Goal: Task Accomplishment & Management: Use online tool/utility

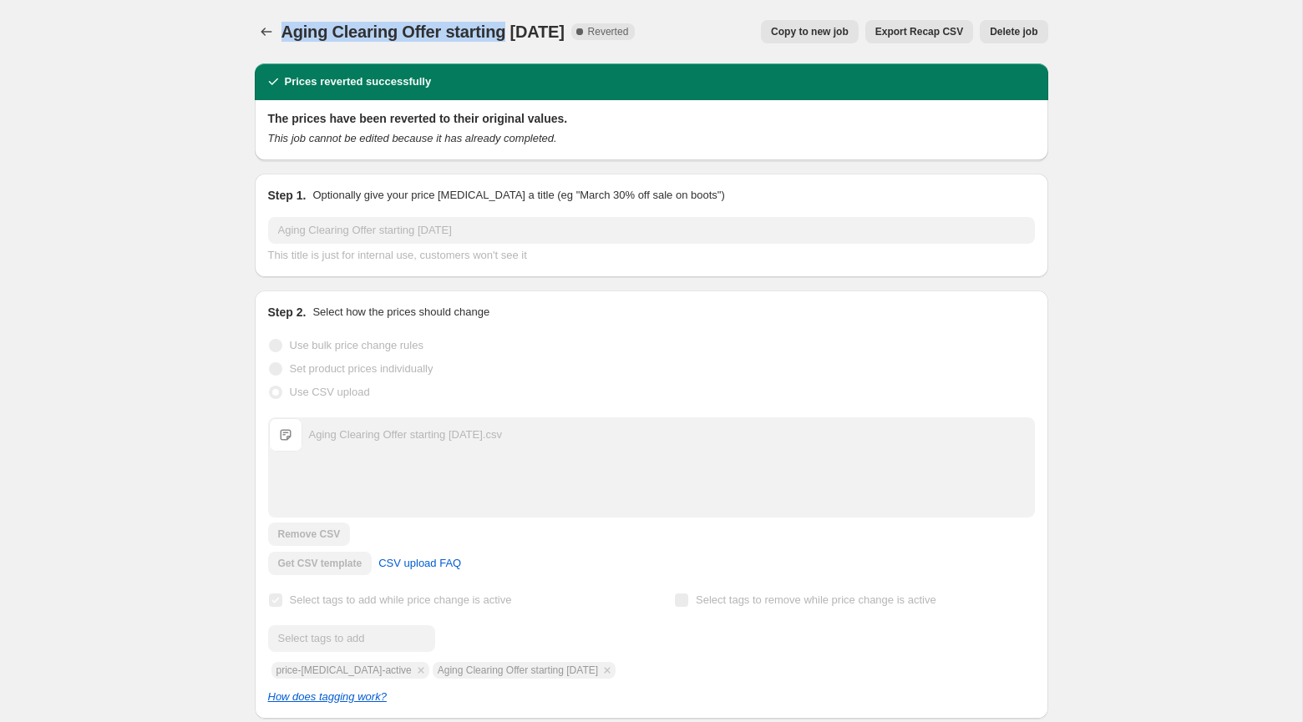
click at [513, 33] on span "Aging Clearing Offer starting May 18 2025" at bounding box center [422, 32] width 283 height 18
drag, startPoint x: 513, startPoint y: 33, endPoint x: 281, endPoint y: 27, distance: 231.5
click at [281, 27] on span "Aging Clearing Offer starting May 18 2025" at bounding box center [422, 32] width 283 height 18
copy span "Aging Clearing Offer starting"
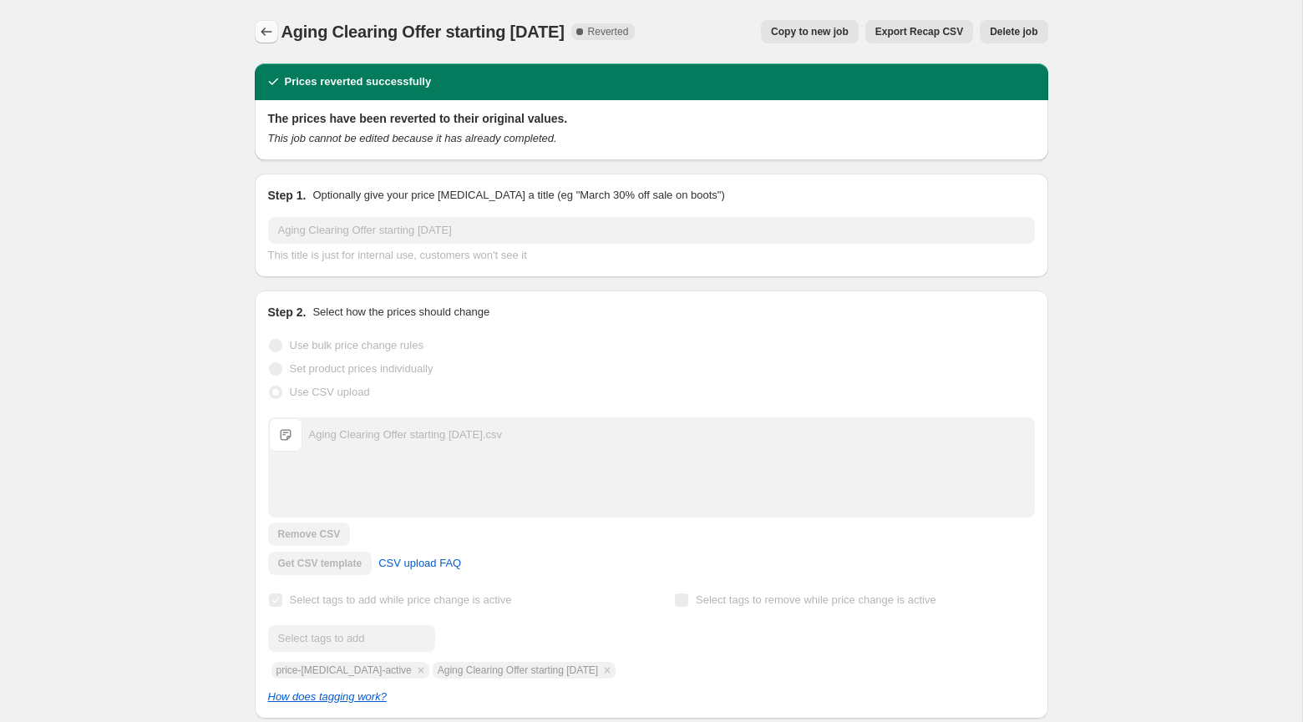
click at [256, 35] on button "Price change jobs" at bounding box center [266, 31] width 23 height 23
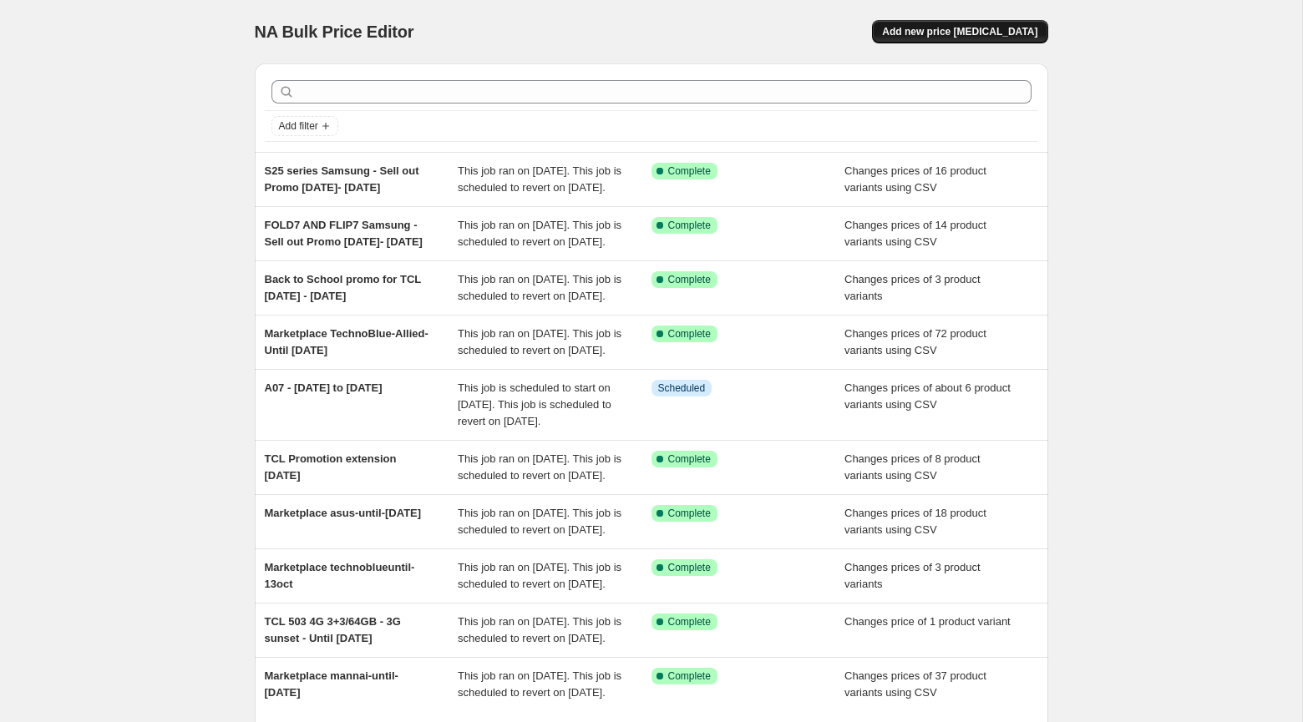
click at [916, 30] on span "Add new price [MEDICAL_DATA]" at bounding box center [959, 31] width 155 height 13
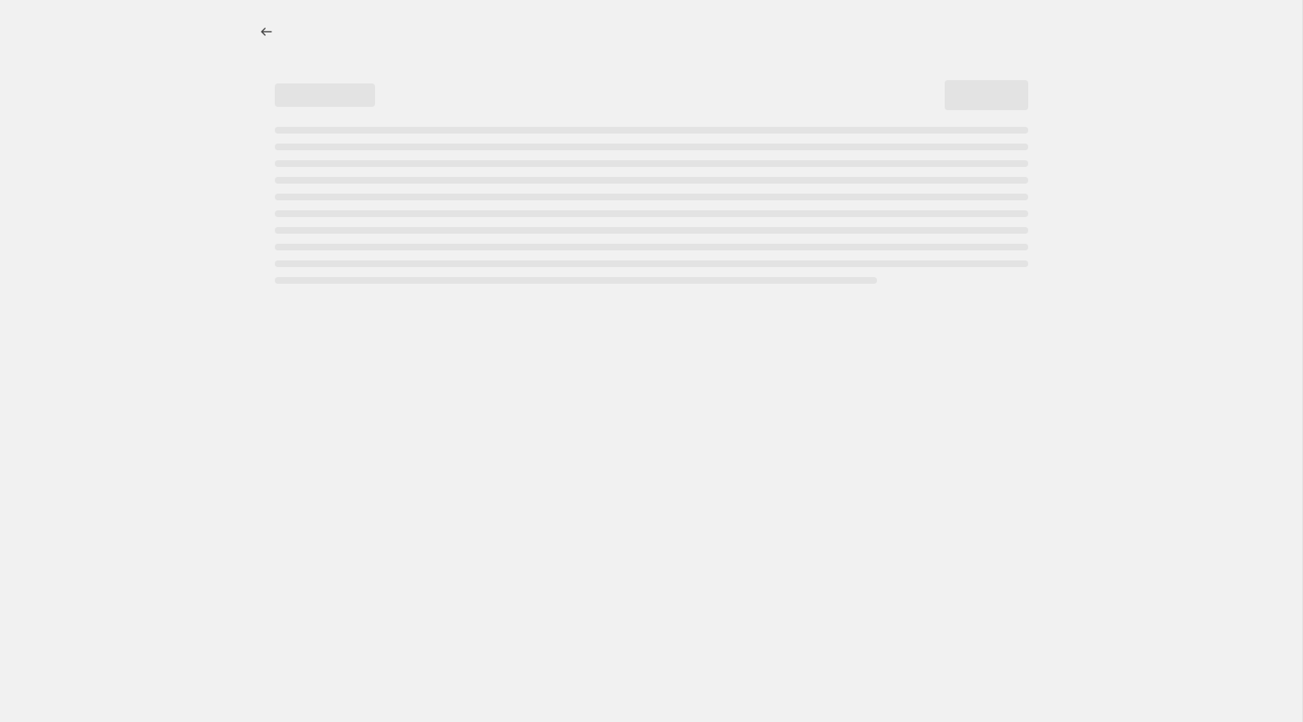
select select "percentage"
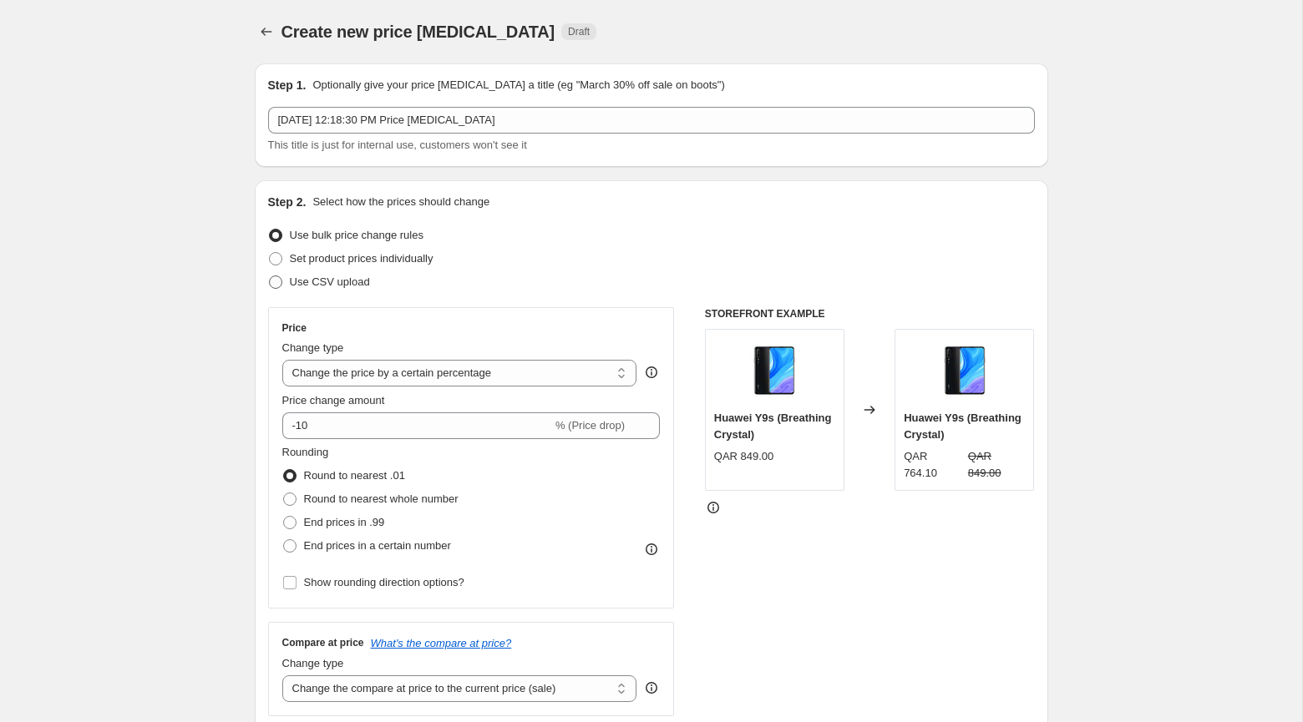
click at [342, 283] on span "Use CSV upload" at bounding box center [330, 282] width 80 height 13
click at [270, 276] on input "Use CSV upload" at bounding box center [269, 276] width 1 height 1
radio input "true"
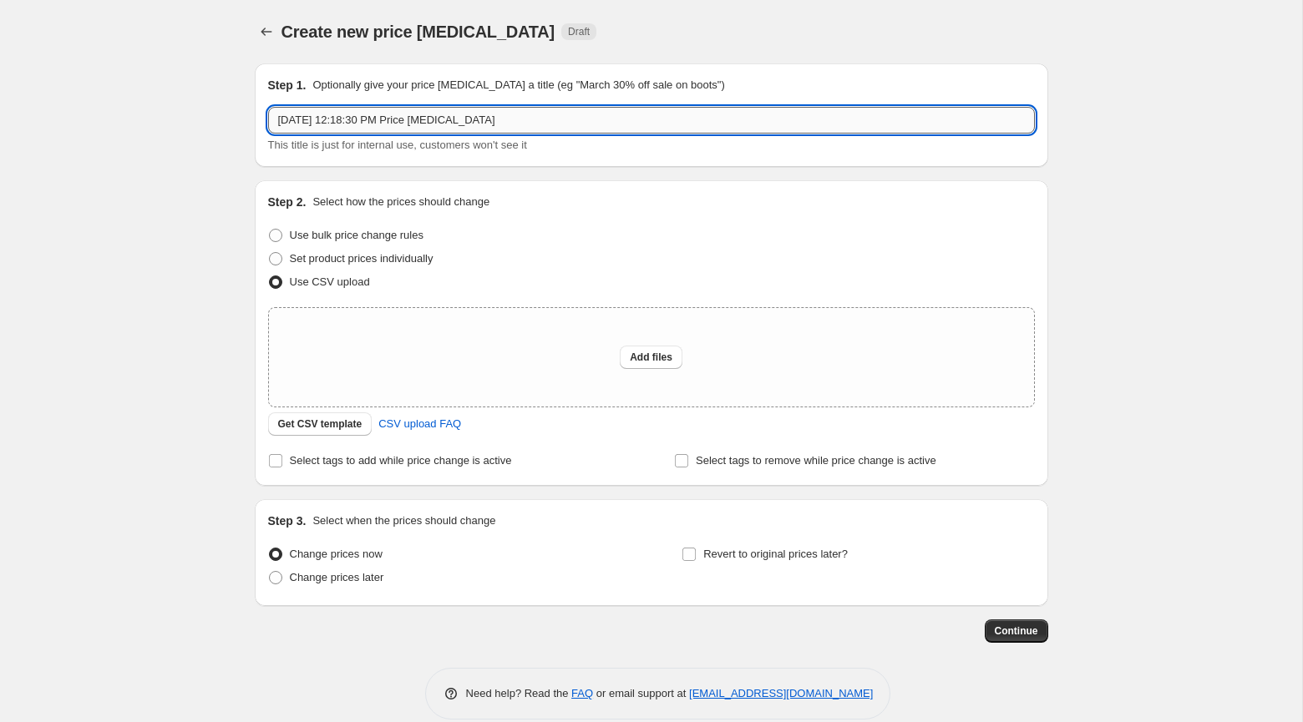
click at [597, 117] on input "Oct 8, 2025, 12:18:30 PM Price change job" at bounding box center [651, 120] width 767 height 27
paste input "apple watch 9 and se price updates"
type input "apple watch 9 and se price updates"
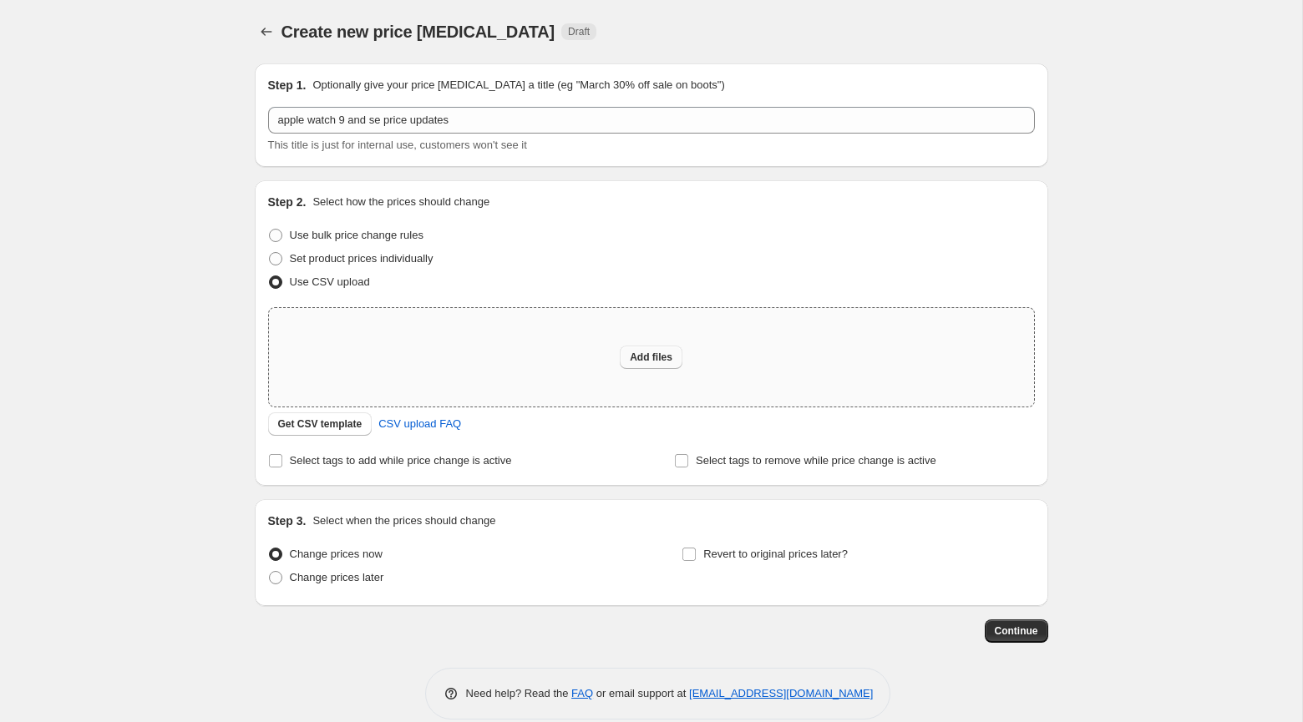
click at [655, 361] on span "Add files" at bounding box center [651, 357] width 43 height 13
type input "C:\fakepath\apple watch 9 and se price updates.csv"
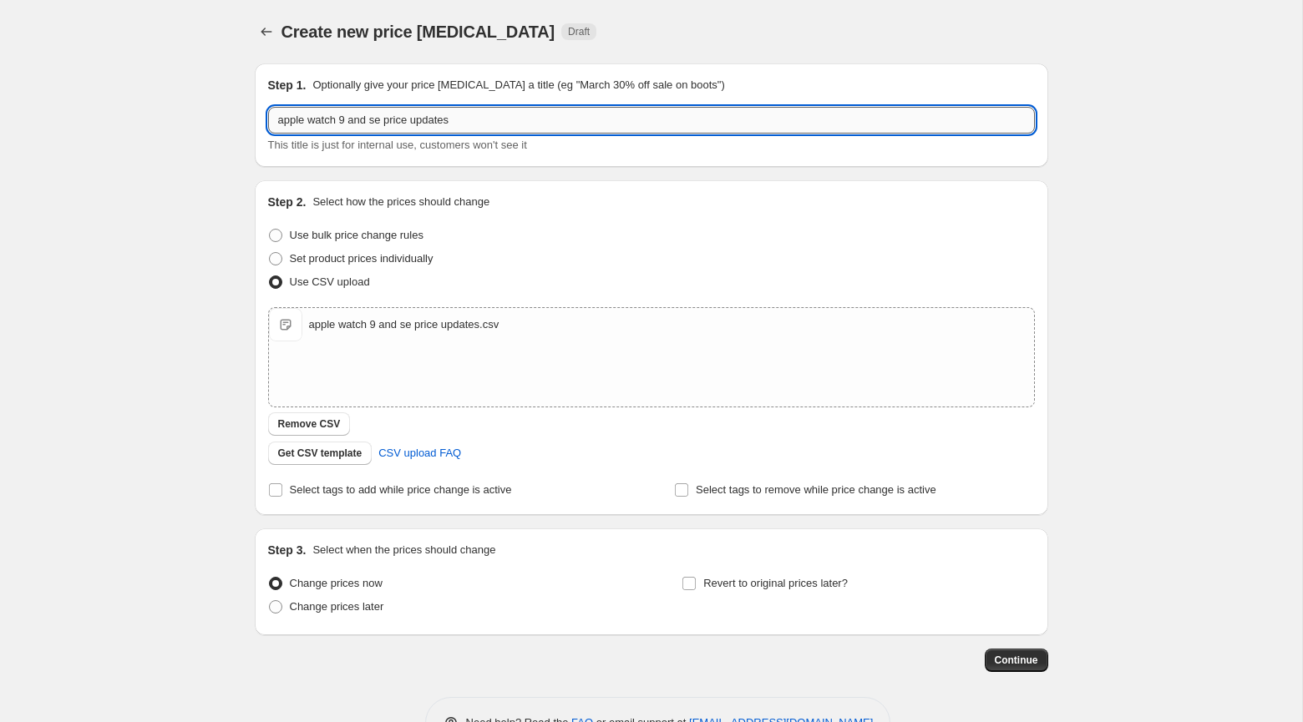
click at [469, 123] on input "apple watch 9 and se price updates" at bounding box center [651, 120] width 767 height 27
click at [500, 124] on input "apple watch 9 and se price updates" at bounding box center [651, 120] width 767 height 27
paste input "Aging Clearing Offer starting May 18, 2025"
type input "apple watch 9 and se price updates - Aging Clearing Offer starting [DATE]"
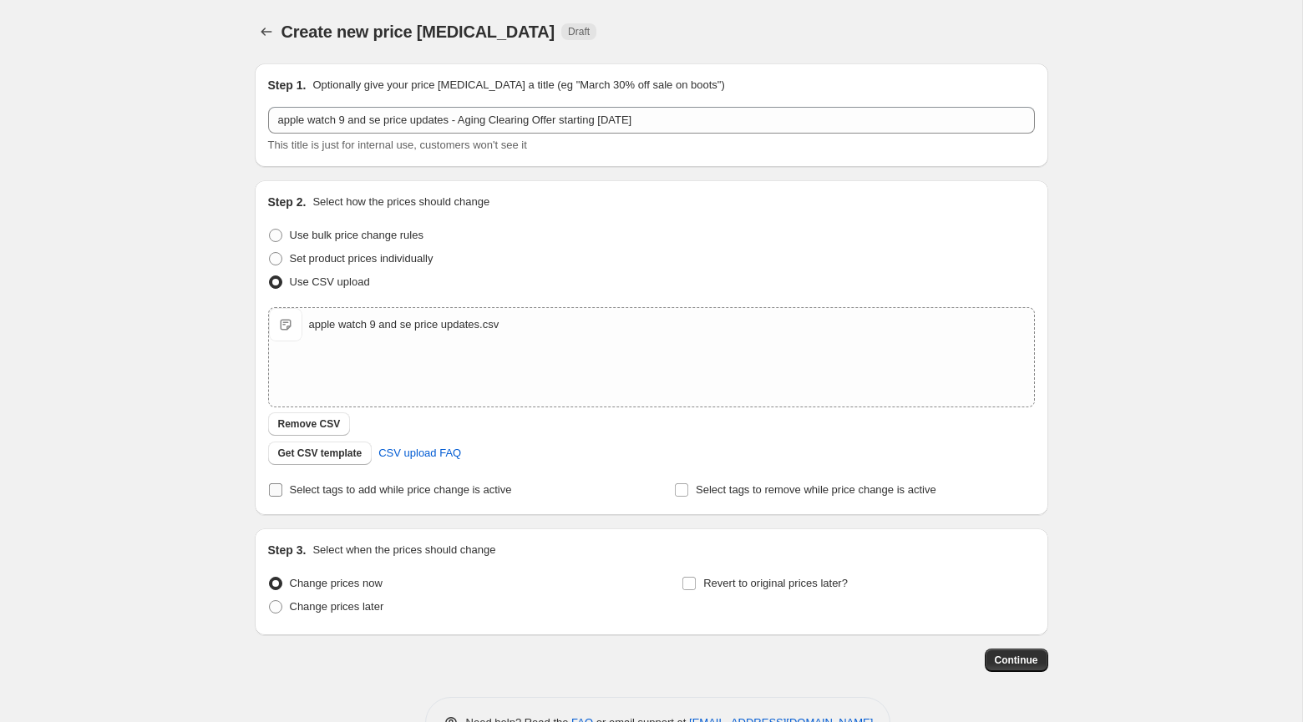
click at [455, 486] on span "Select tags to add while price change is active" at bounding box center [401, 490] width 222 height 13
click at [282, 486] on input "Select tags to add while price change is active" at bounding box center [275, 490] width 13 height 13
checkbox input "true"
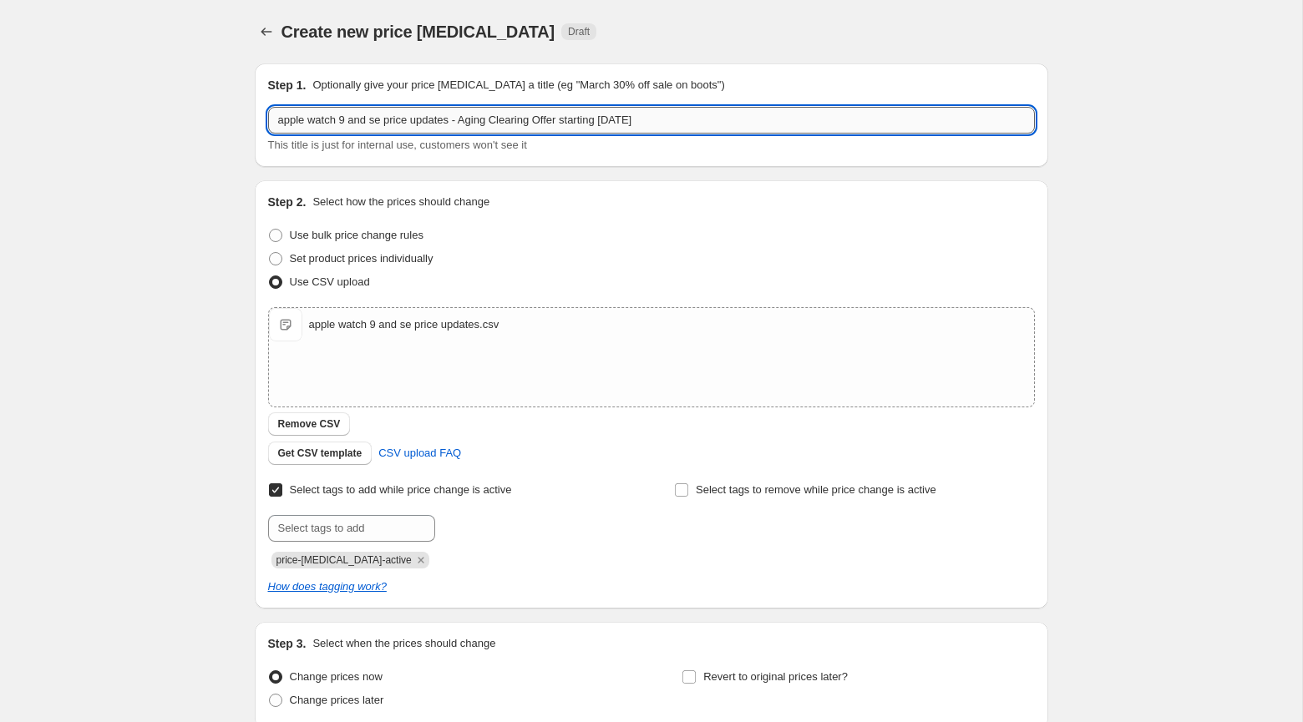
click at [463, 121] on input "apple watch 9 and se price updates - Aging Clearing Offer starting [DATE]" at bounding box center [651, 120] width 767 height 27
click at [479, 121] on input "apple watch 9 and se price updates - Aging Clearing Offer starting [DATE]" at bounding box center [651, 120] width 767 height 27
drag, startPoint x: 474, startPoint y: 119, endPoint x: 659, endPoint y: 116, distance: 185.5
click at [659, 116] on input "apple watch 9 and se price updates - Aging Clearing Offer starting [DATE]" at bounding box center [651, 120] width 767 height 27
click at [384, 518] on input "text" at bounding box center [351, 528] width 167 height 27
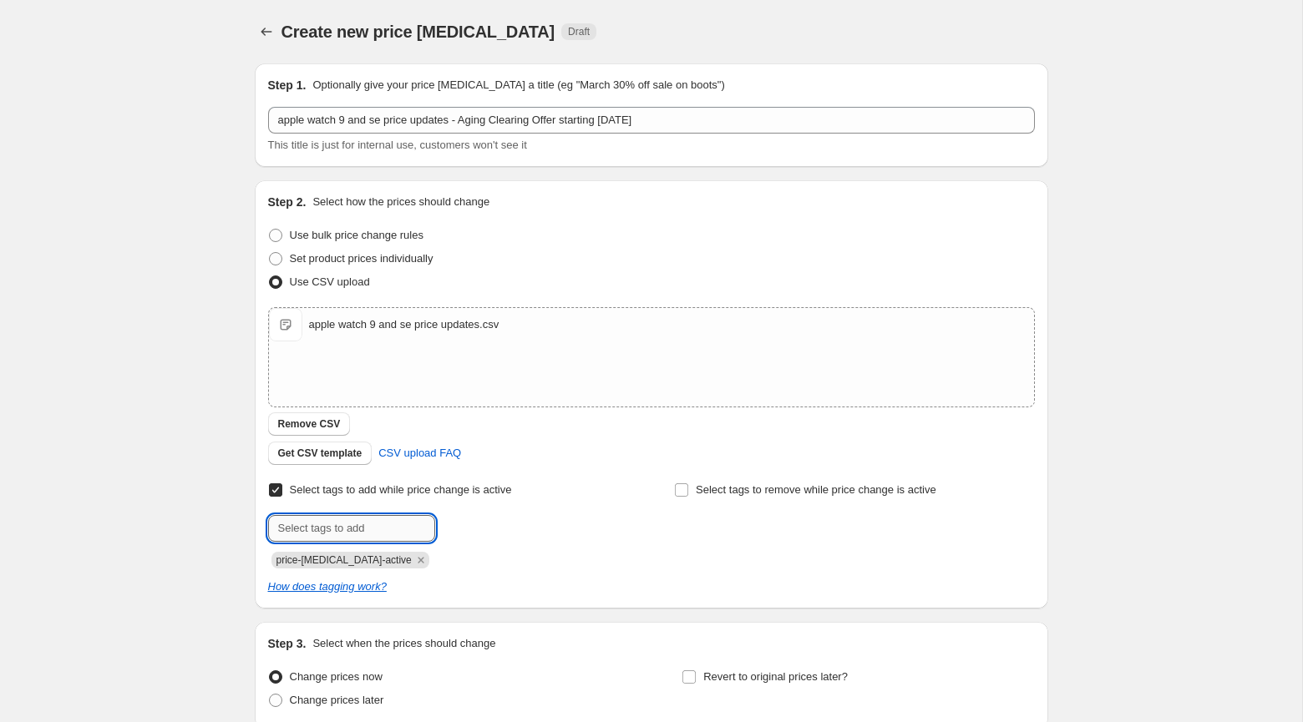
paste input "Aging Clearing Offer starting May 18"
type input "Aging Clearing Offer starting May 18"
click at [496, 528] on span "Aging Cleari..." at bounding box center [505, 527] width 68 height 12
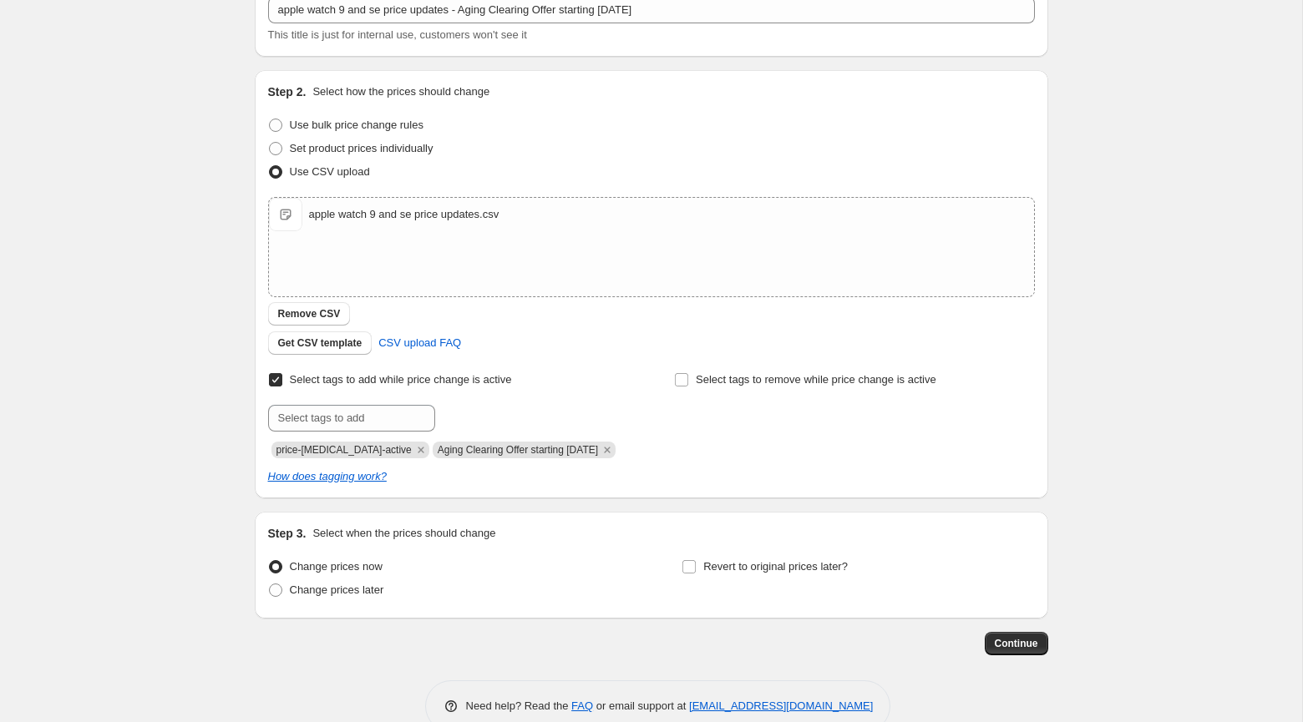
scroll to position [144, 0]
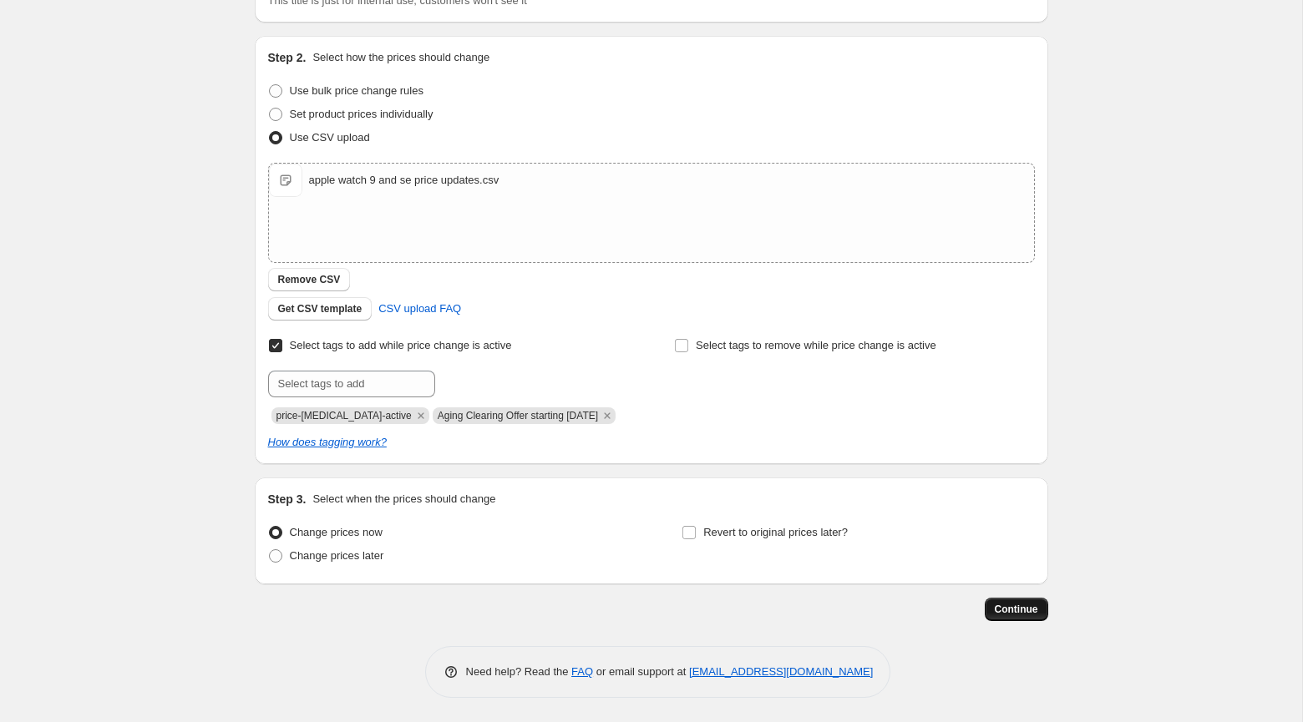
click at [996, 608] on span "Continue" at bounding box center [1016, 609] width 43 height 13
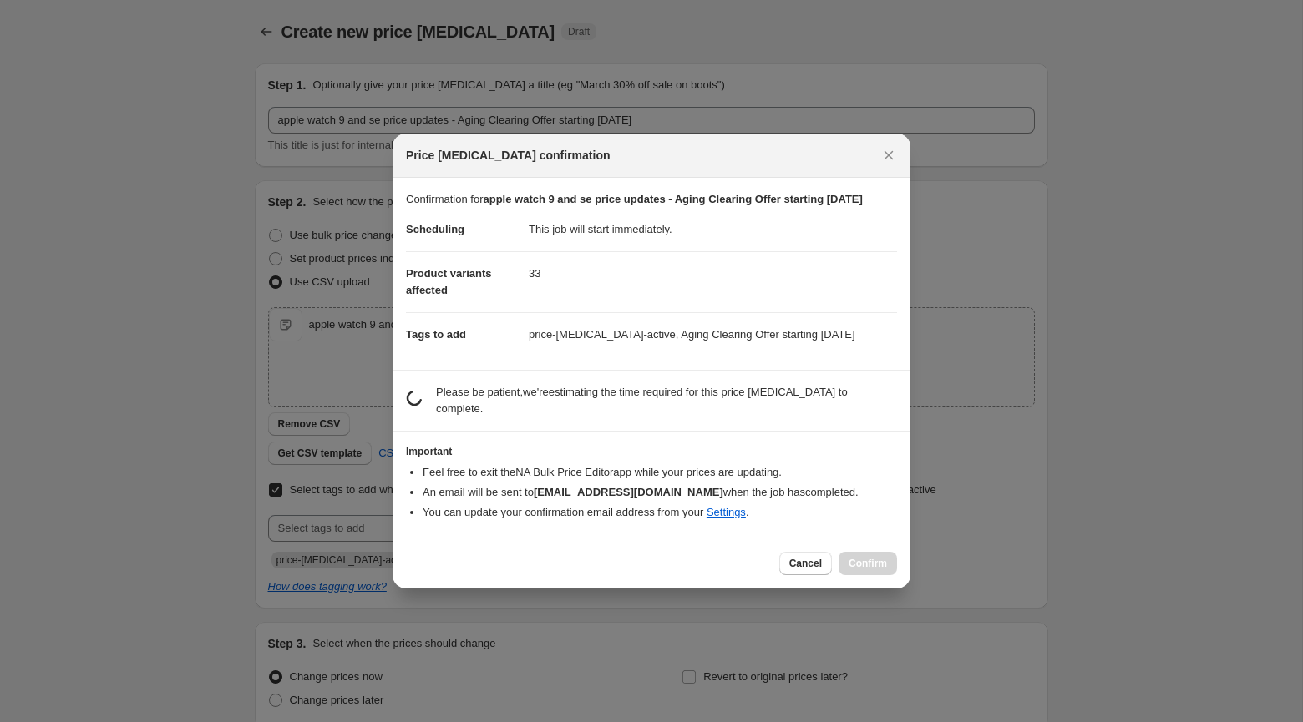
scroll to position [0, 0]
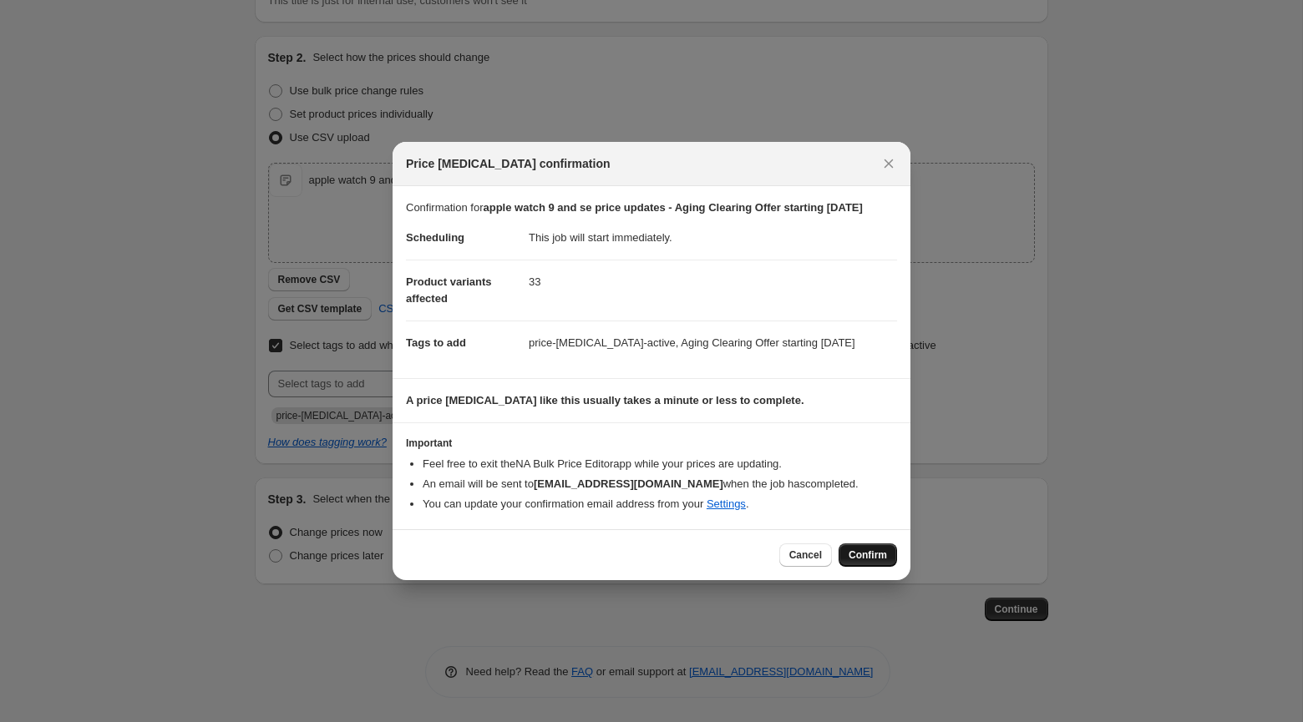
click at [869, 561] on span "Confirm" at bounding box center [868, 555] width 38 height 13
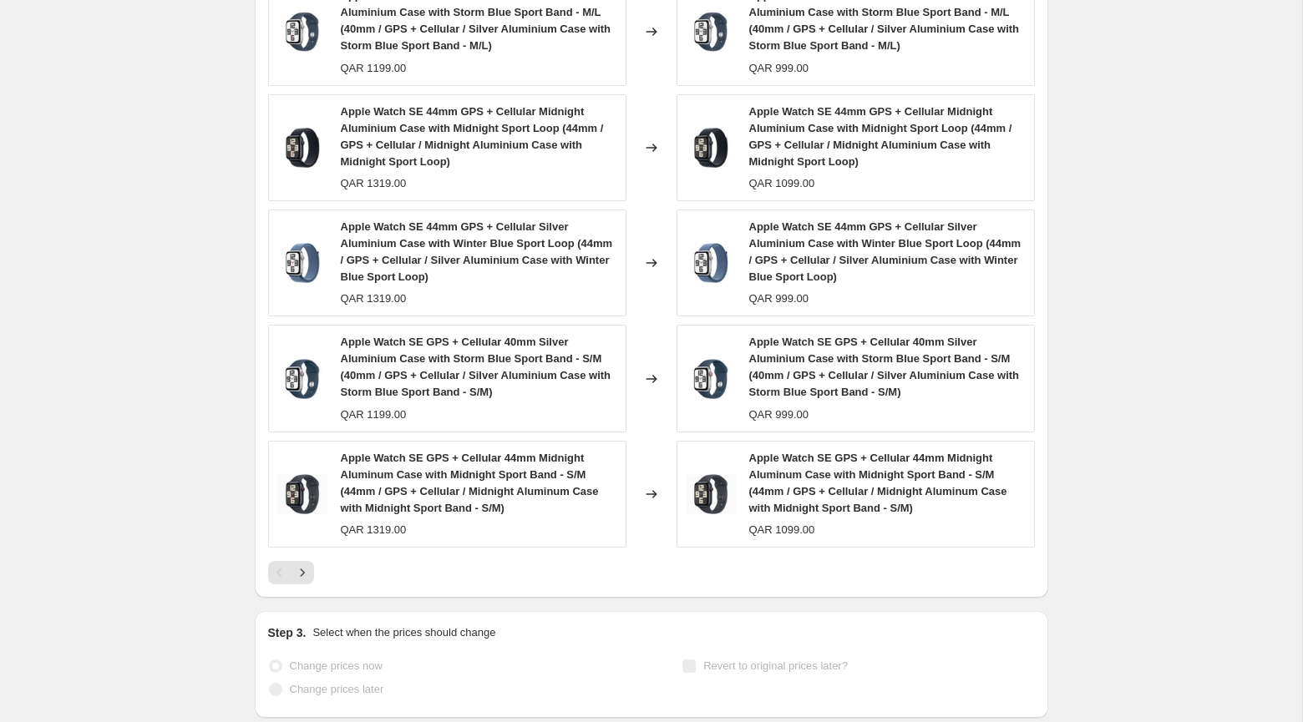
scroll to position [970, 0]
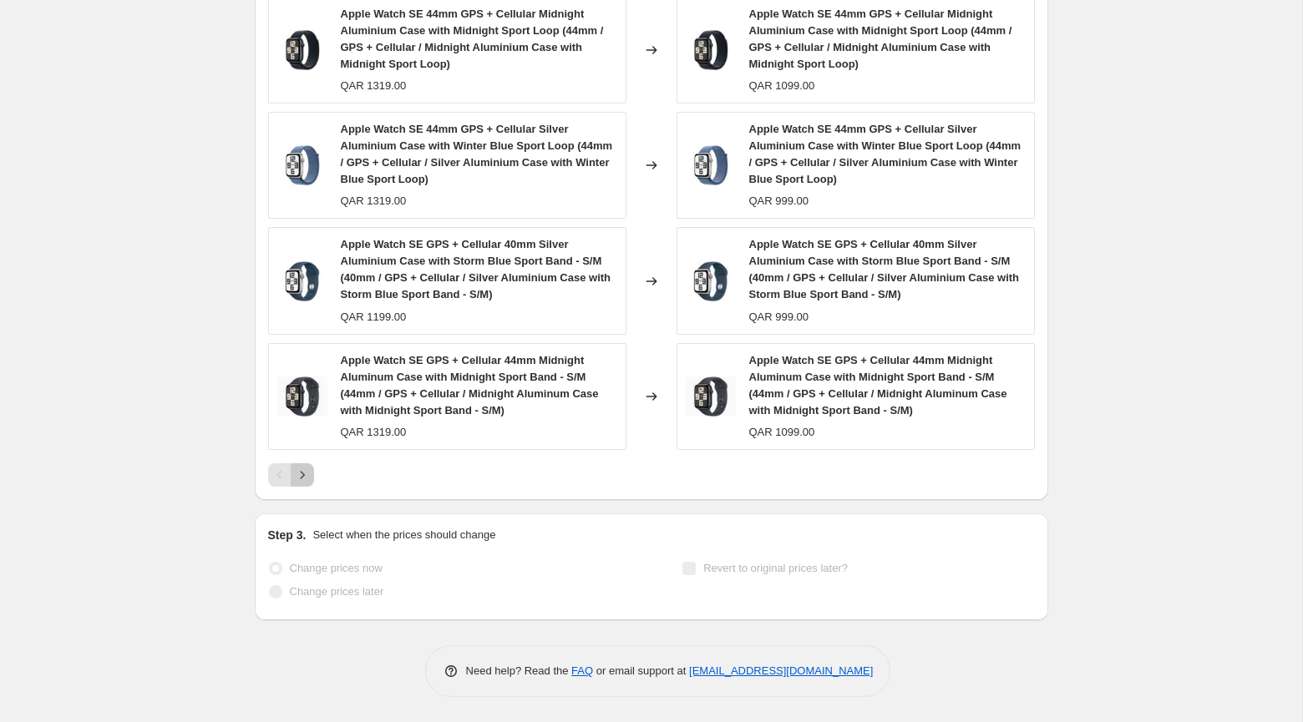
click at [310, 474] on icon "Next" at bounding box center [302, 475] width 17 height 17
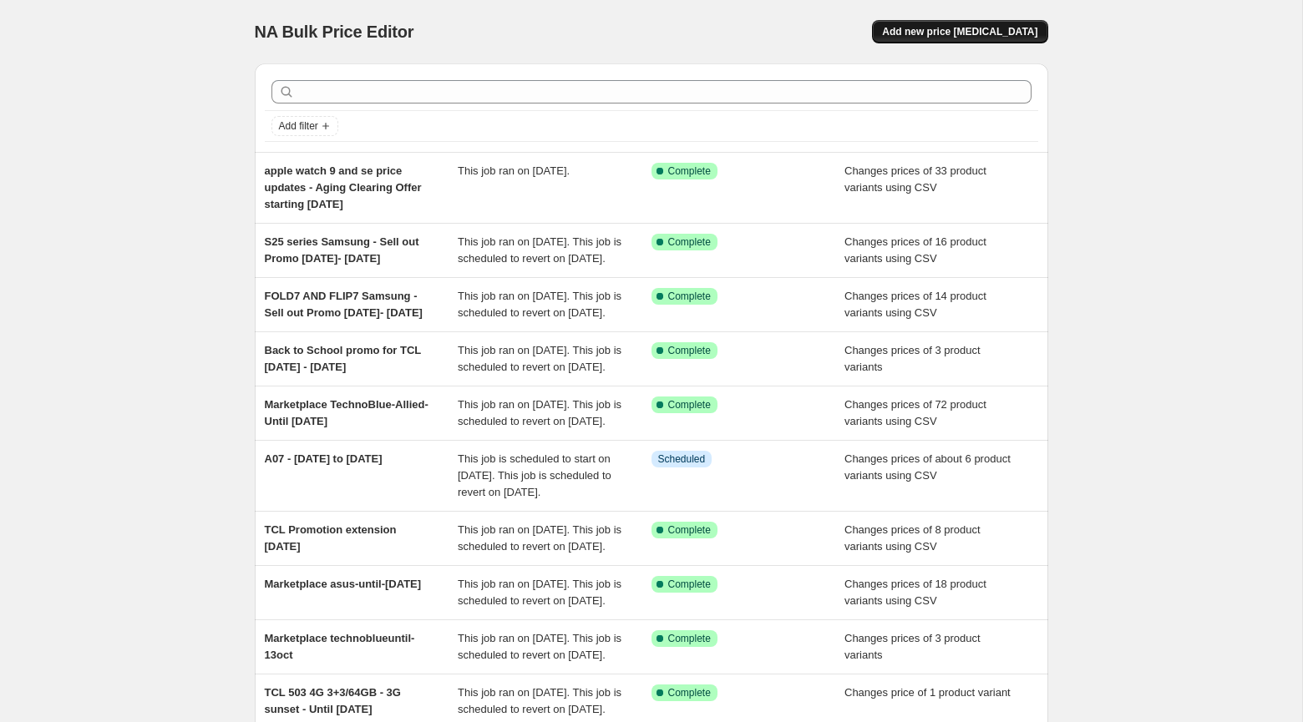
click at [961, 35] on span "Add new price [MEDICAL_DATA]" at bounding box center [959, 31] width 155 height 13
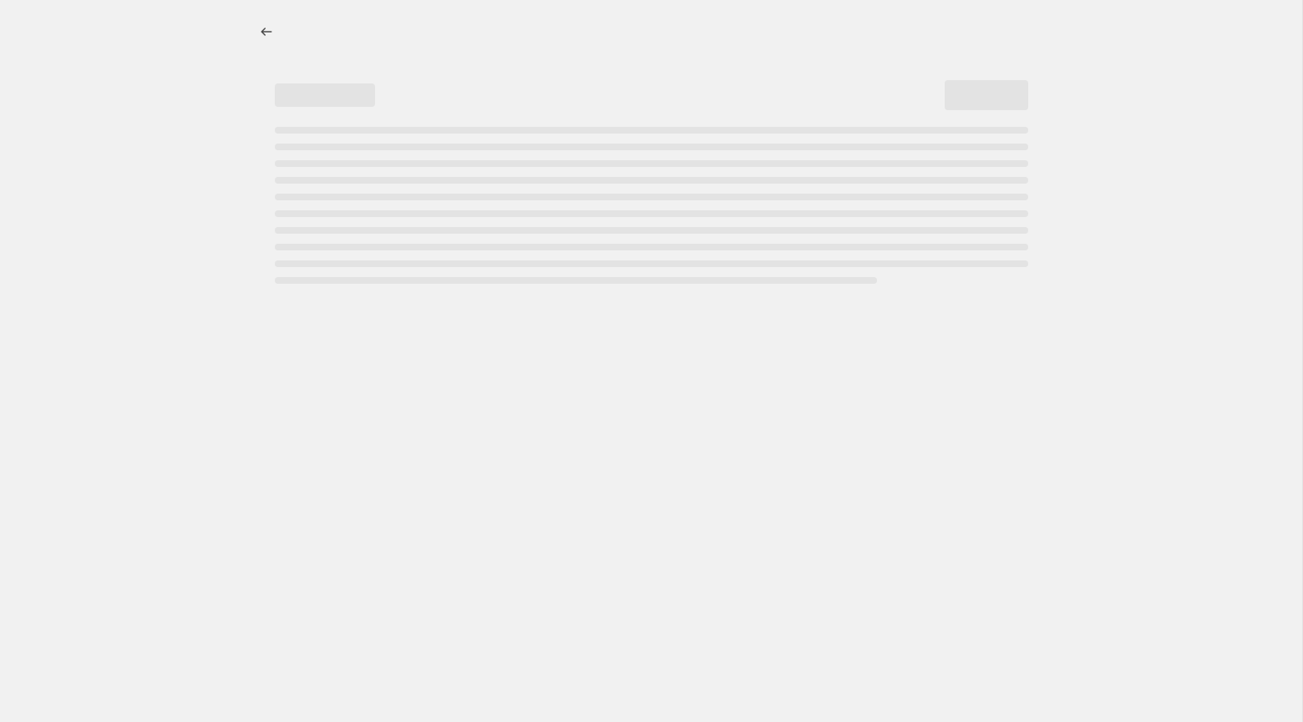
select select "percentage"
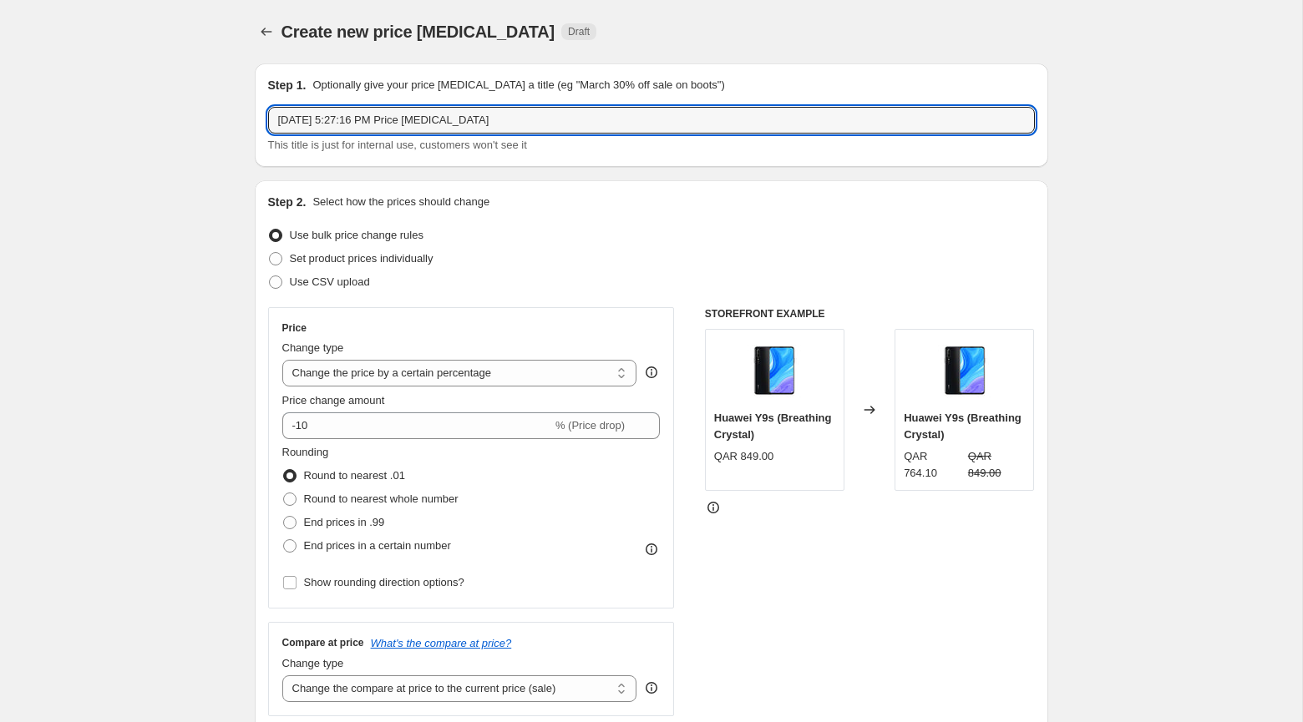
drag, startPoint x: 533, startPoint y: 127, endPoint x: 180, endPoint y: 102, distance: 354.2
paste input "IT-040919"
paste input "Brovi 5G MiFi Pro"
paste input "until the end of [DATE]. ([DATE])"
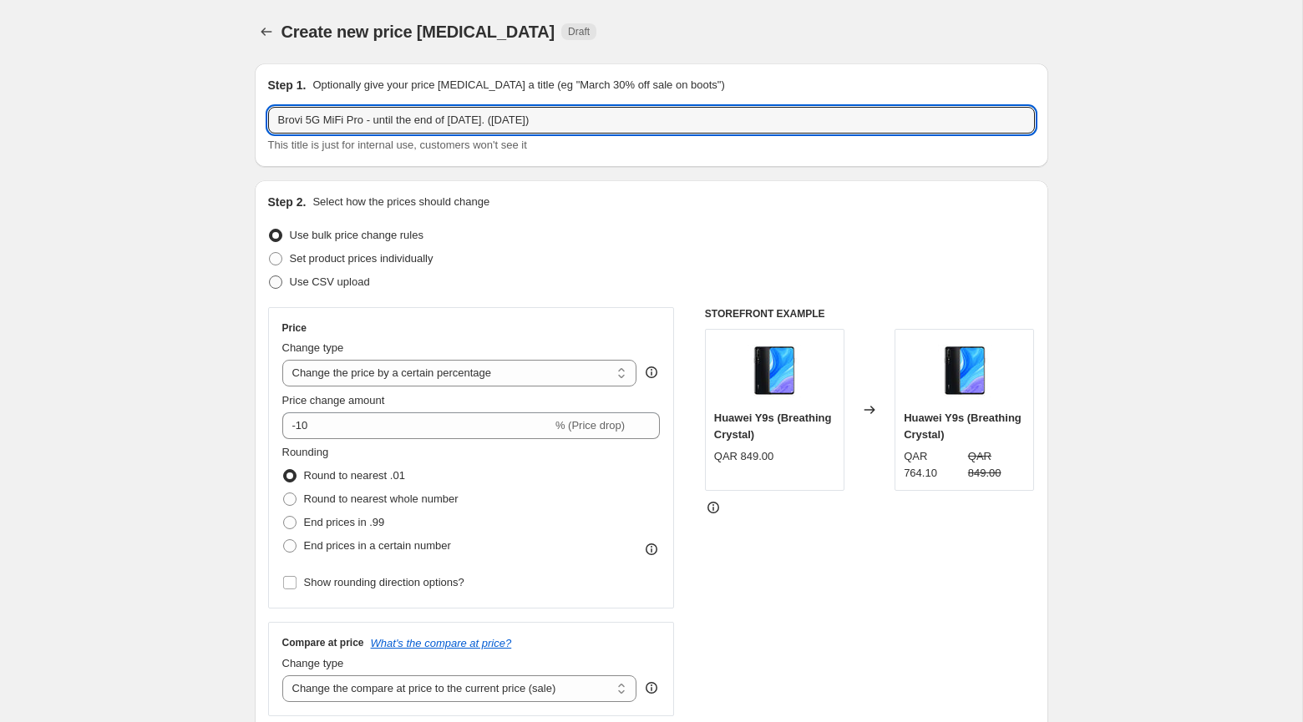
type input "Brovi 5G MiFi Pro - until the end of [DATE]. ([DATE])"
click at [342, 278] on span "Use CSV upload" at bounding box center [330, 282] width 80 height 13
click at [270, 276] on input "Use CSV upload" at bounding box center [269, 276] width 1 height 1
radio input "true"
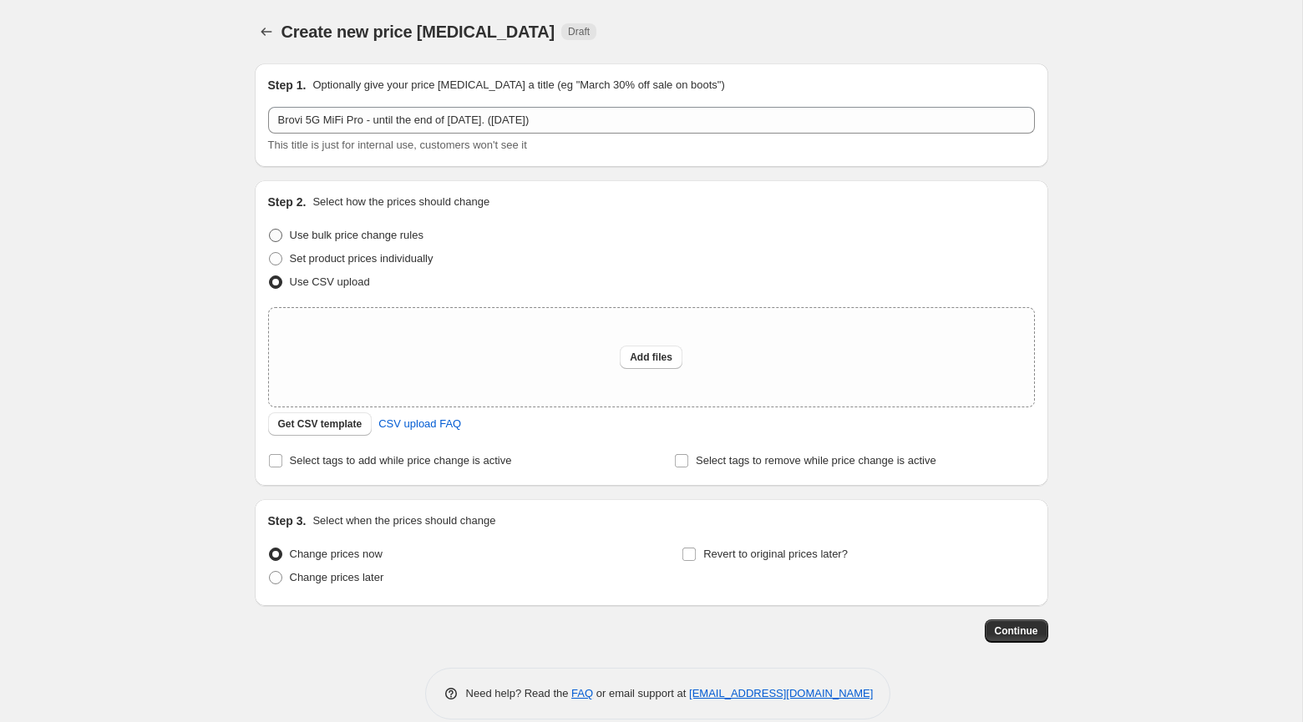
click at [327, 246] on label "Use bulk price change rules" at bounding box center [345, 235] width 155 height 23
click at [270, 230] on input "Use bulk price change rules" at bounding box center [269, 229] width 1 height 1
radio input "true"
select select "percentage"
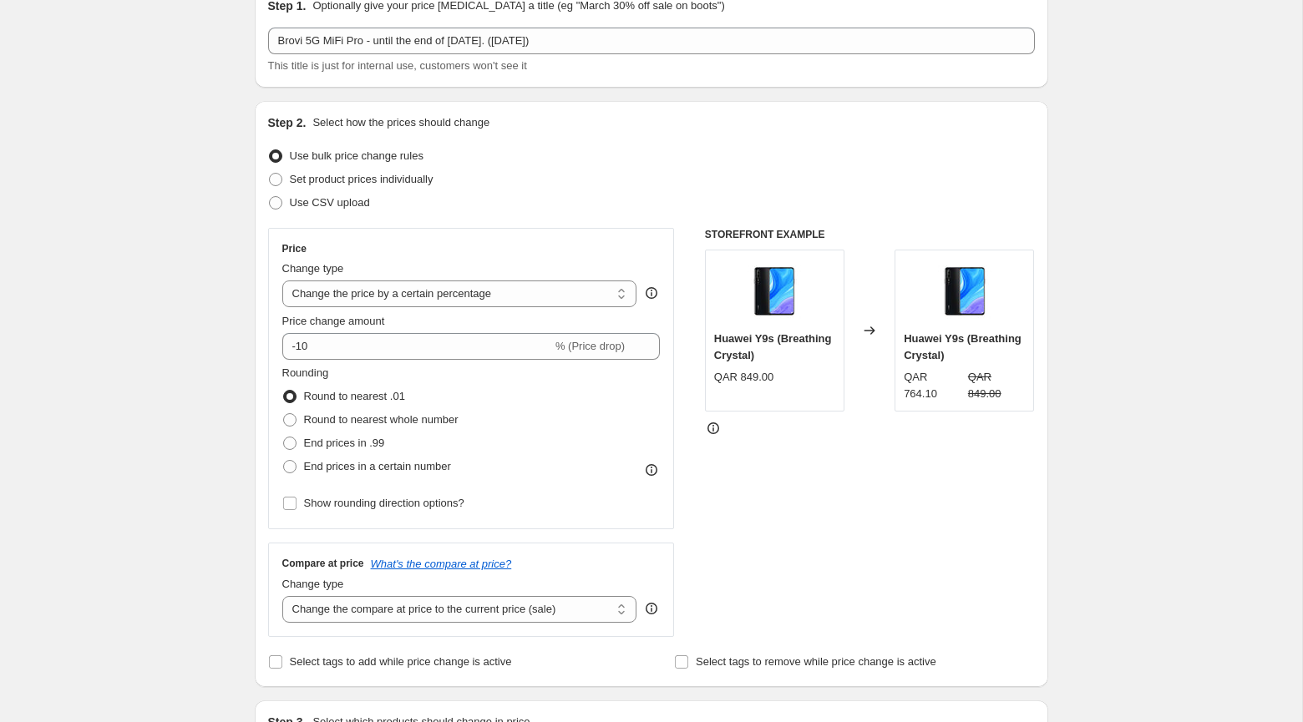
scroll to position [75, 0]
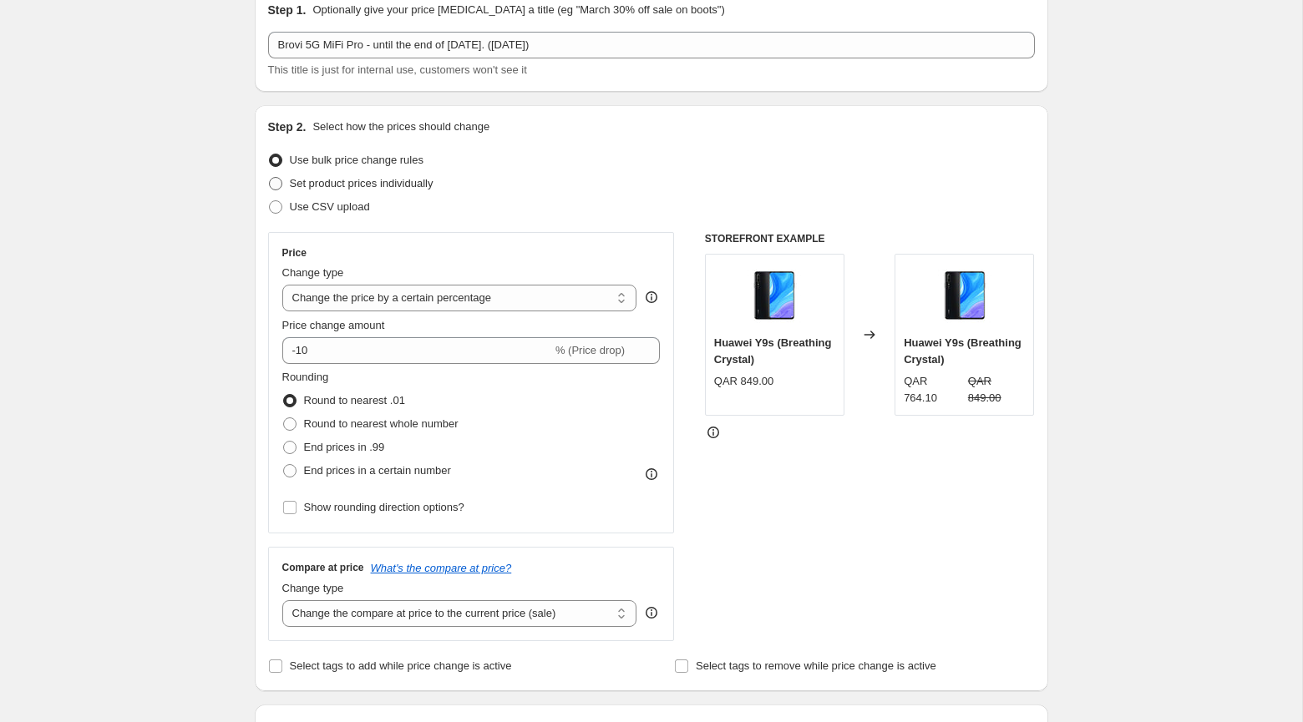
click at [355, 180] on span "Set product prices individually" at bounding box center [362, 183] width 144 height 13
click at [270, 178] on input "Set product prices individually" at bounding box center [269, 177] width 1 height 1
radio input "true"
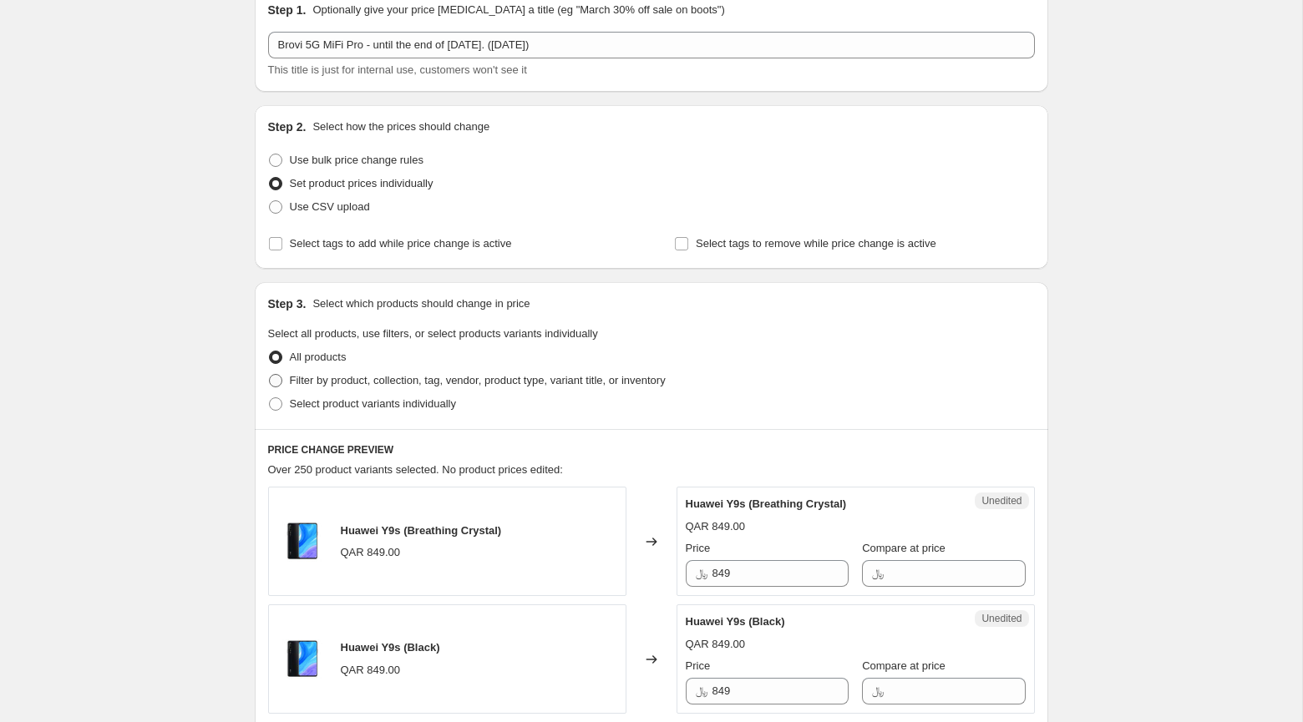
click at [398, 380] on span "Filter by product, collection, tag, vendor, product type, variant title, or inv…" at bounding box center [478, 380] width 376 height 13
click at [270, 375] on input "Filter by product, collection, tag, vendor, product type, variant title, or inv…" at bounding box center [269, 374] width 1 height 1
radio input "true"
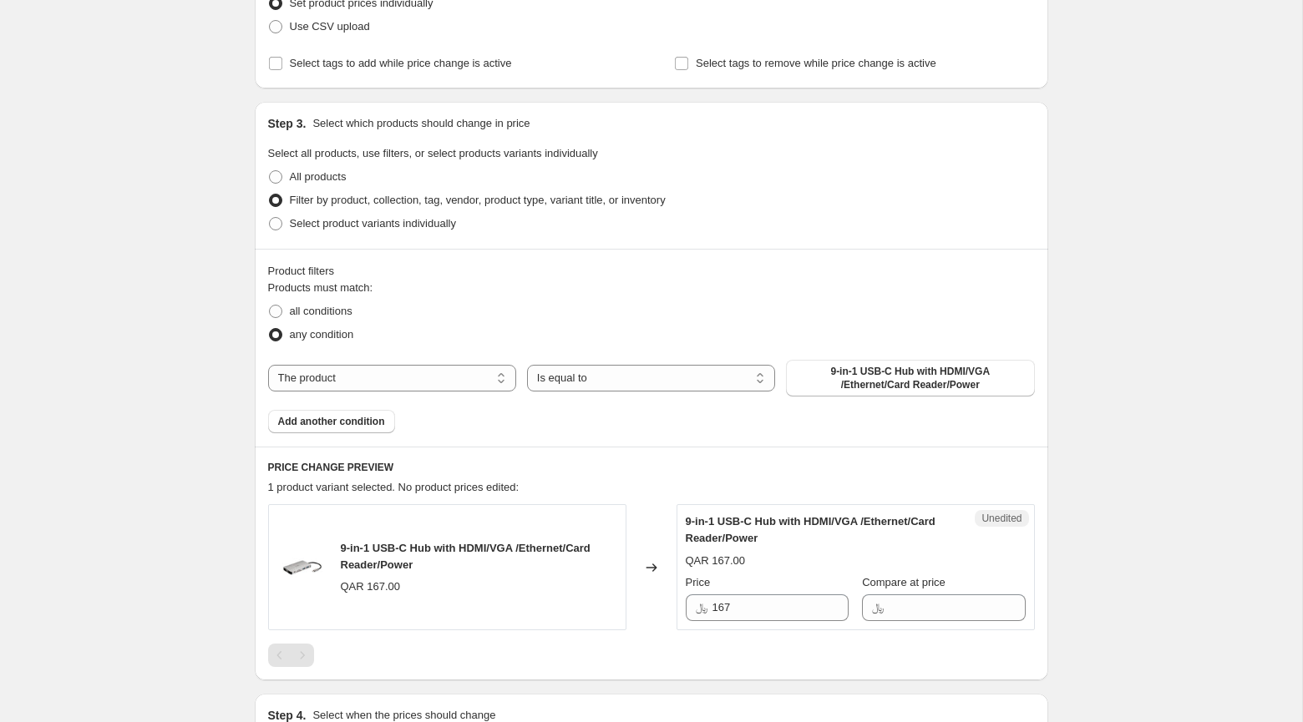
scroll to position [267, 0]
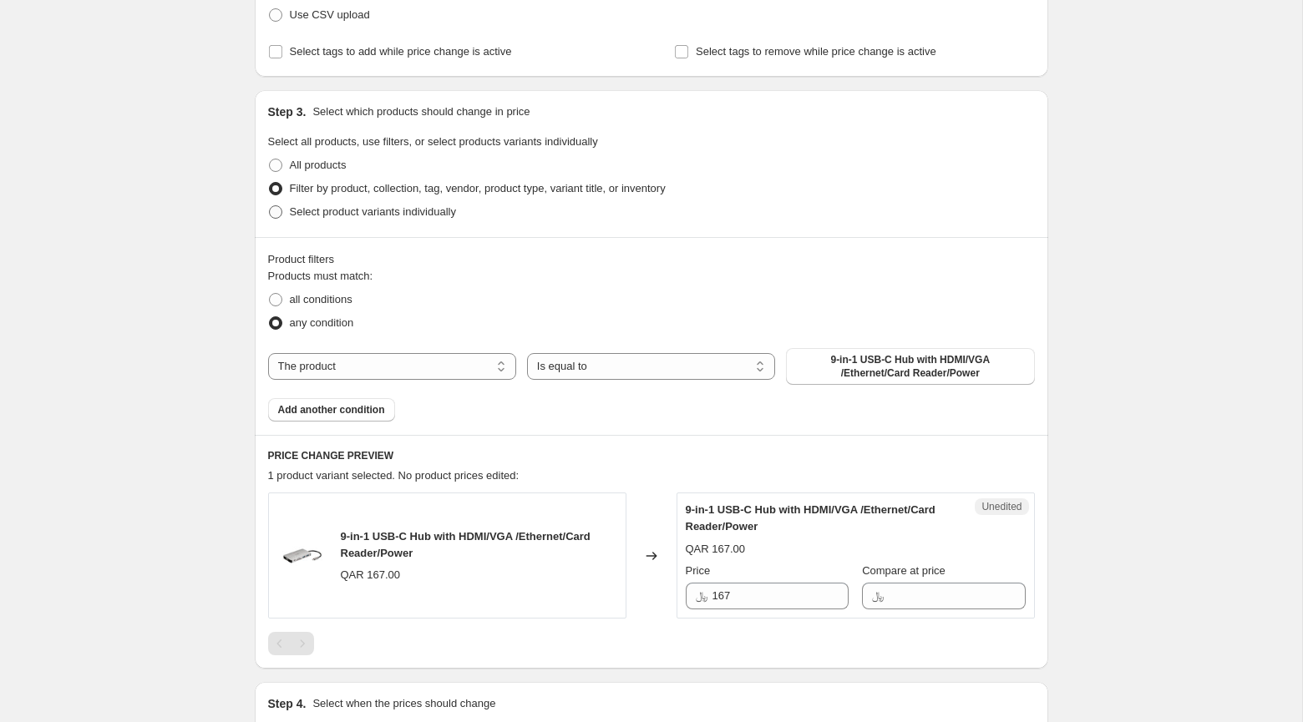
click at [372, 210] on span "Select product variants individually" at bounding box center [373, 211] width 166 height 13
click at [270, 206] on input "Select product variants individually" at bounding box center [269, 205] width 1 height 1
radio input "true"
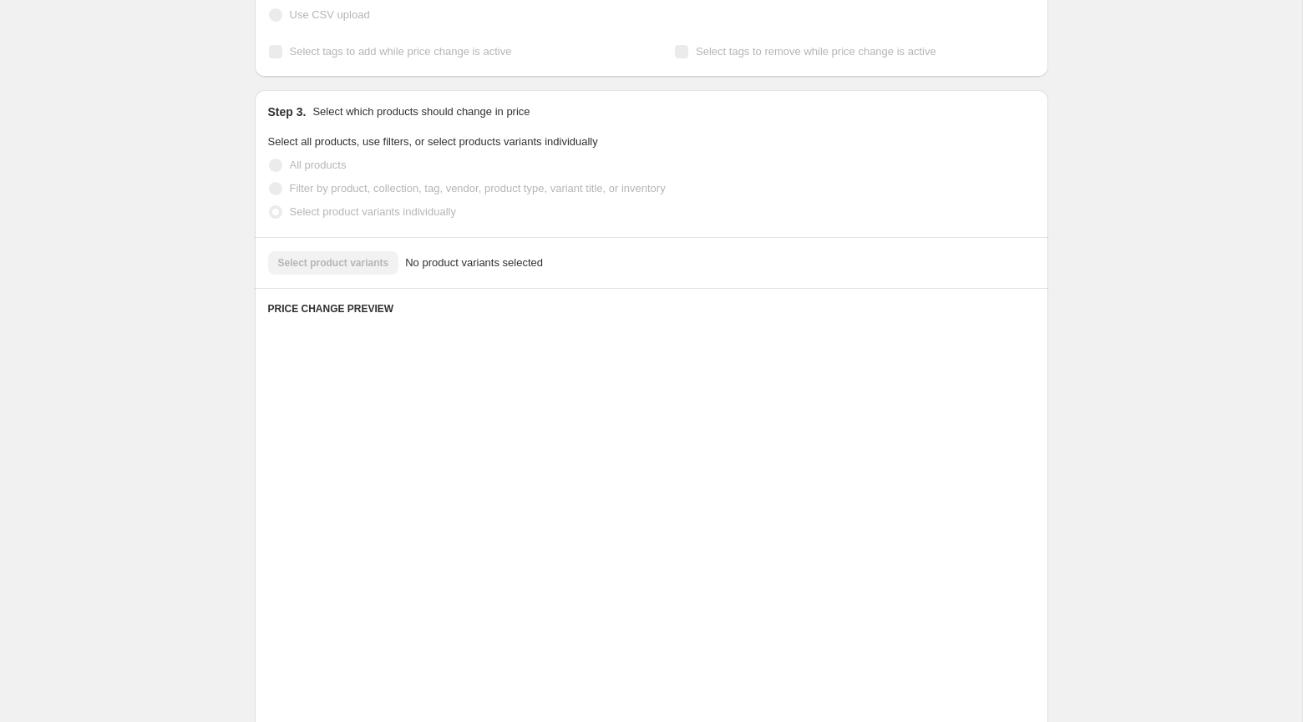
scroll to position [153, 0]
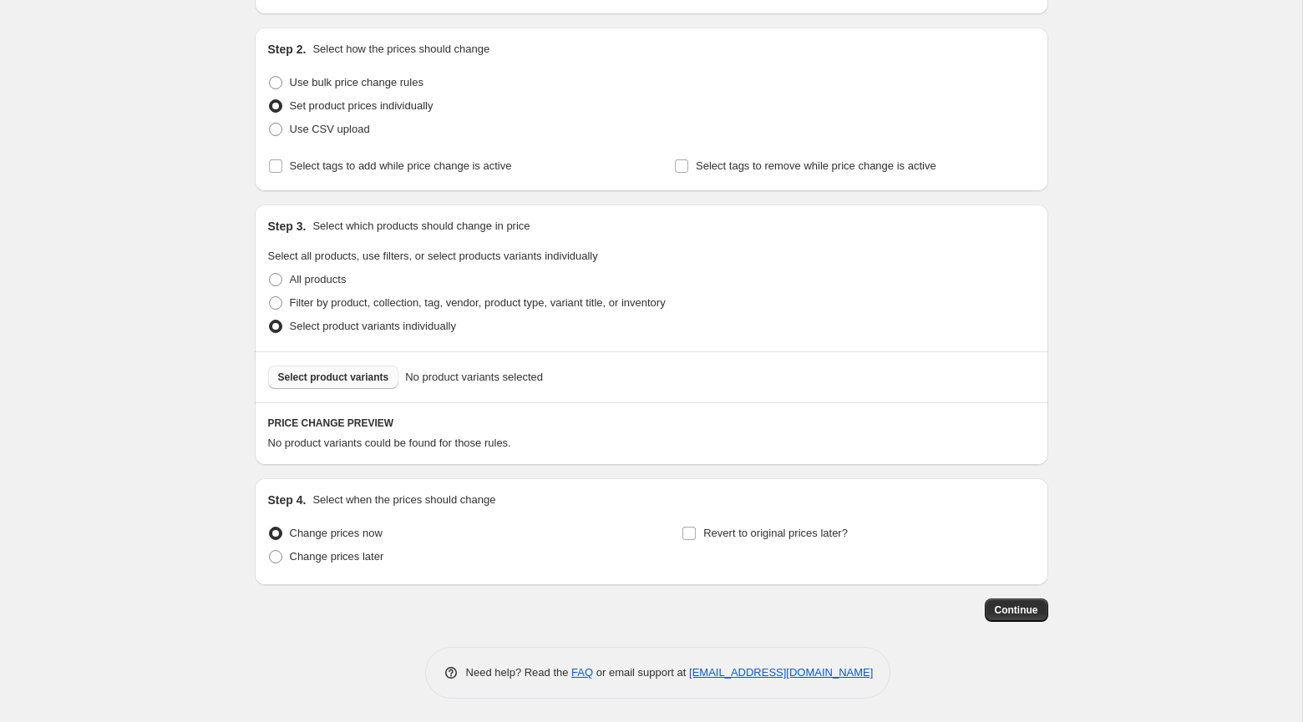
click at [375, 373] on span "Select product variants" at bounding box center [333, 377] width 111 height 13
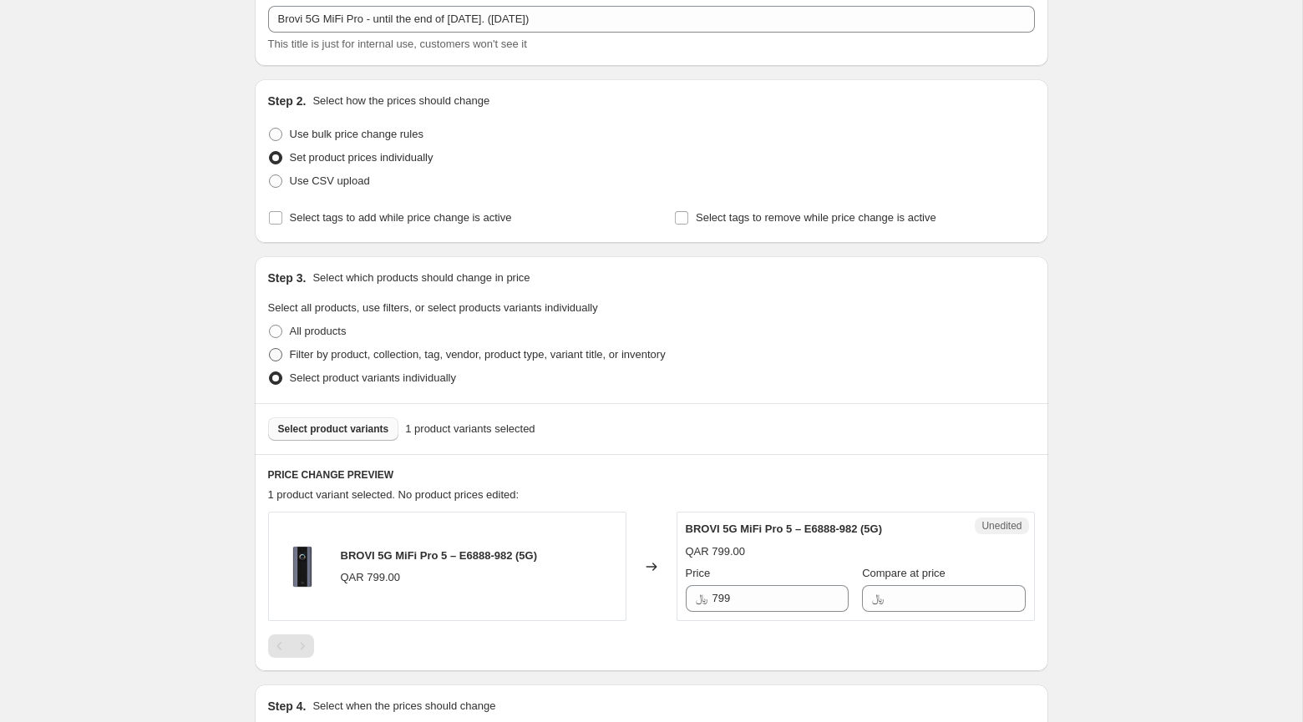
scroll to position [106, 0]
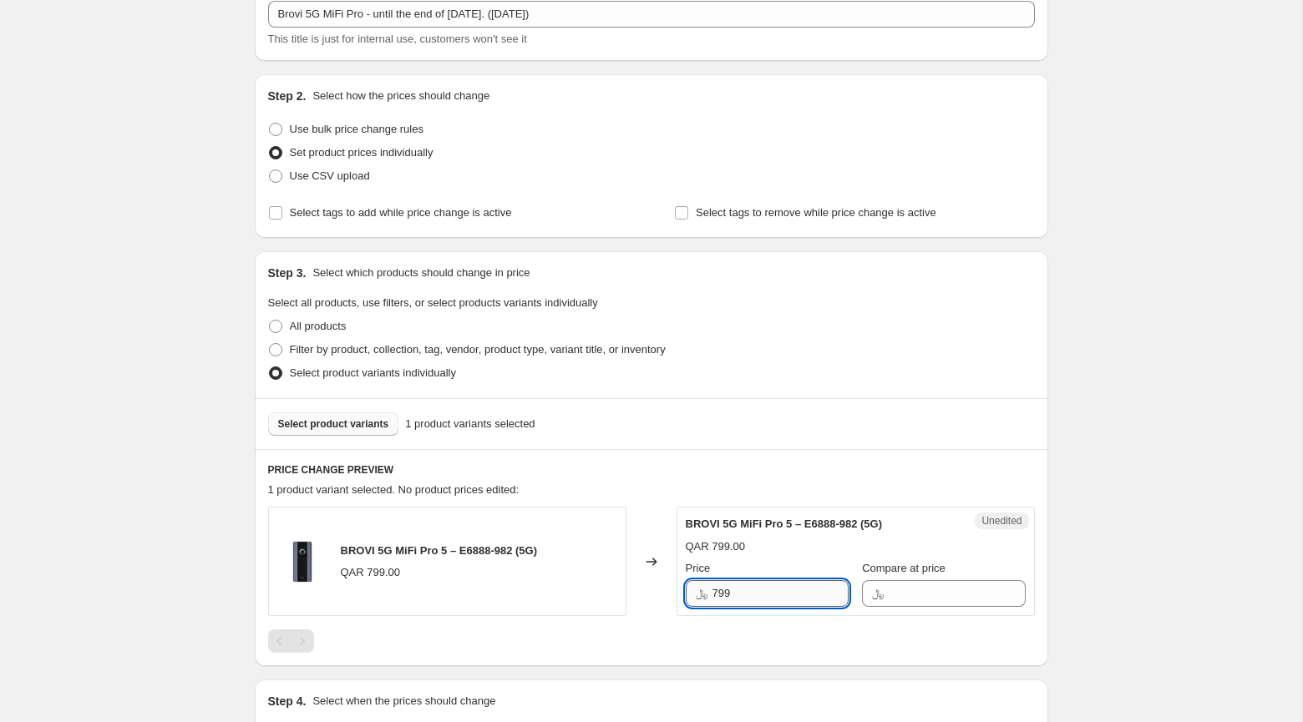
click at [749, 591] on input "799" at bounding box center [780, 593] width 136 height 27
type input "729"
click at [822, 354] on div "Filter by product, collection, tag, vendor, product type, variant title, or inv…" at bounding box center [651, 349] width 767 height 23
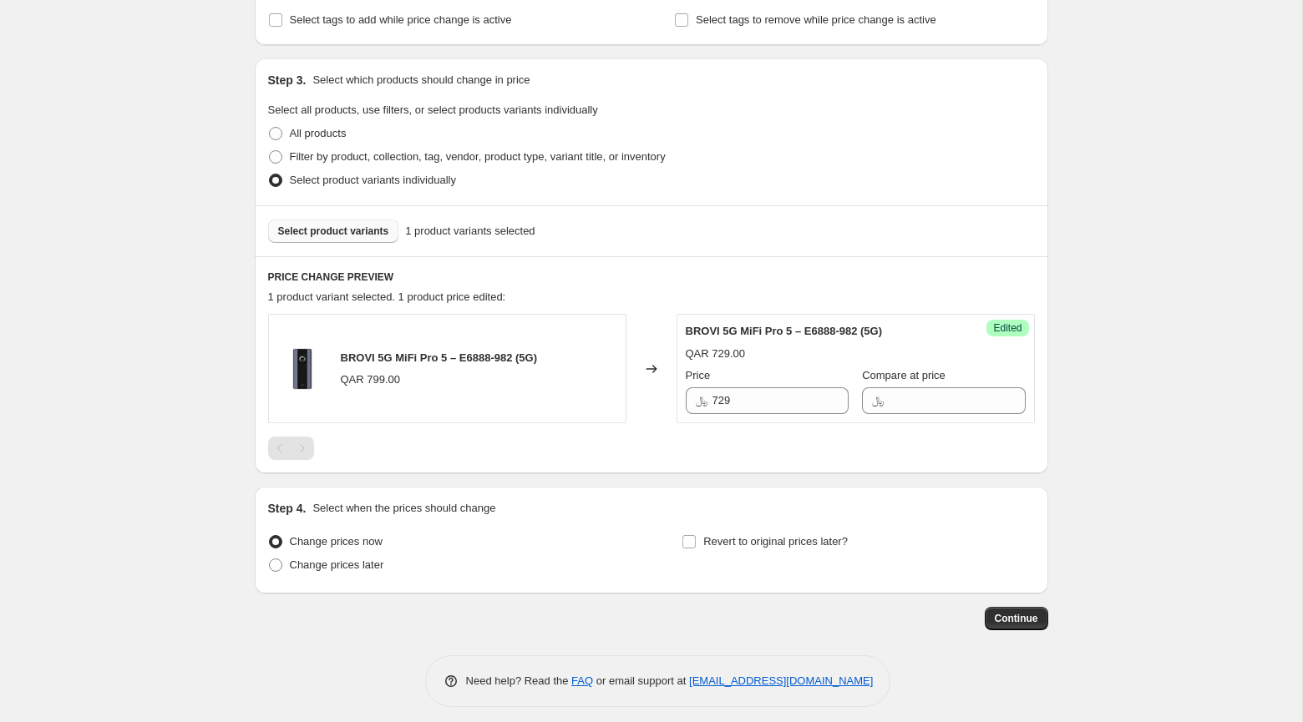
scroll to position [302, 0]
click at [693, 540] on input "Revert to original prices later?" at bounding box center [688, 539] width 13 height 13
checkbox input "true"
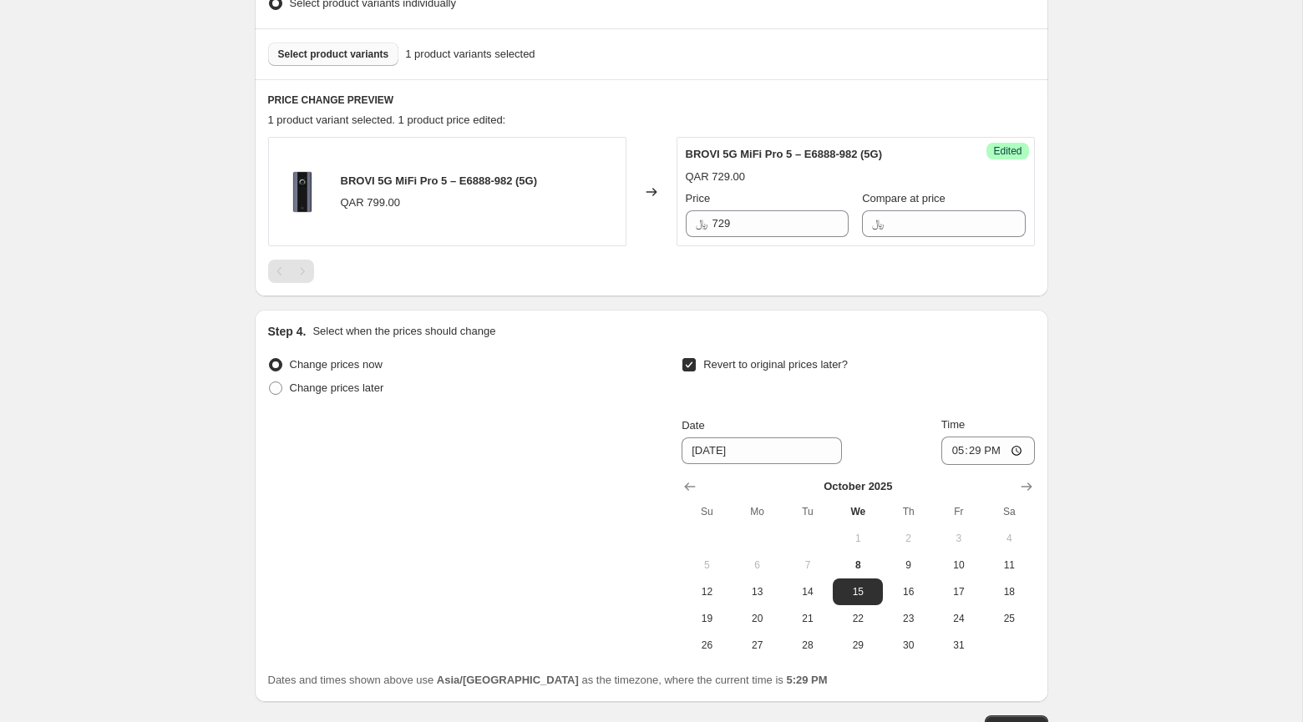
scroll to position [552, 0]
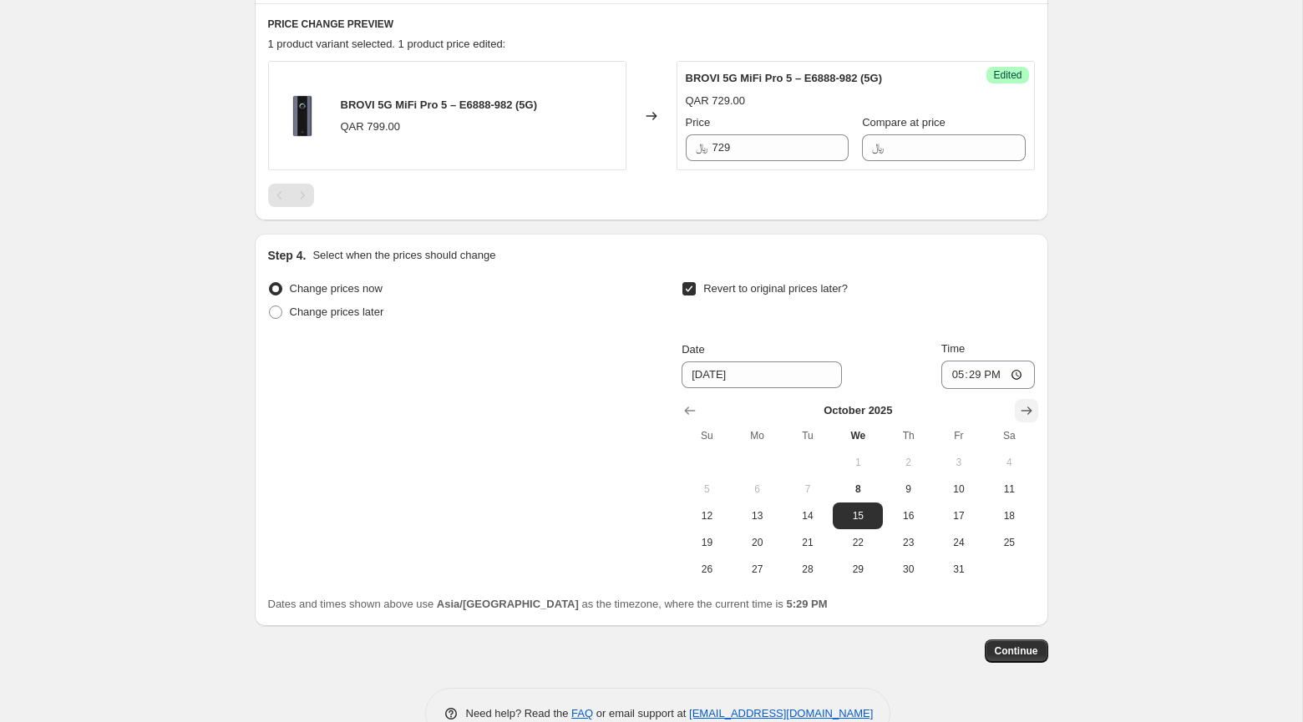
click at [1025, 415] on icon "Show next month, November 2025" at bounding box center [1026, 411] width 17 height 17
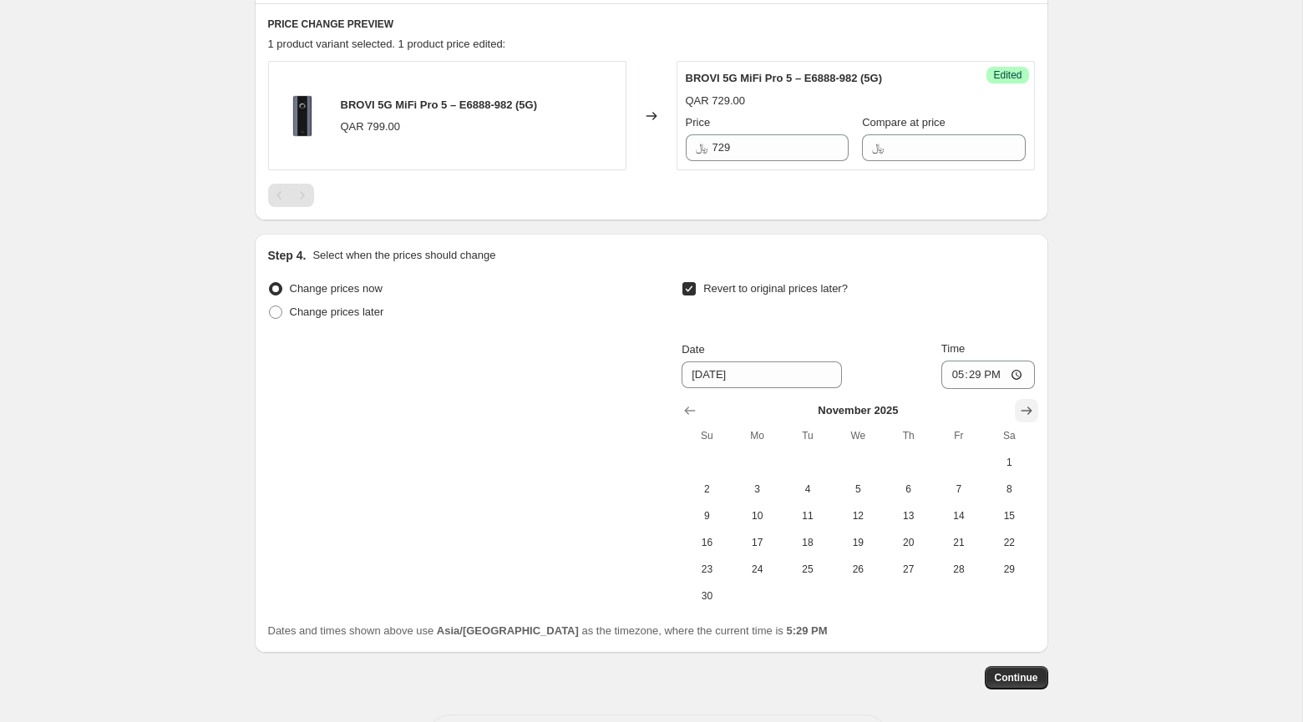
click at [1025, 415] on icon "Show next month, December 2025" at bounding box center [1026, 411] width 17 height 17
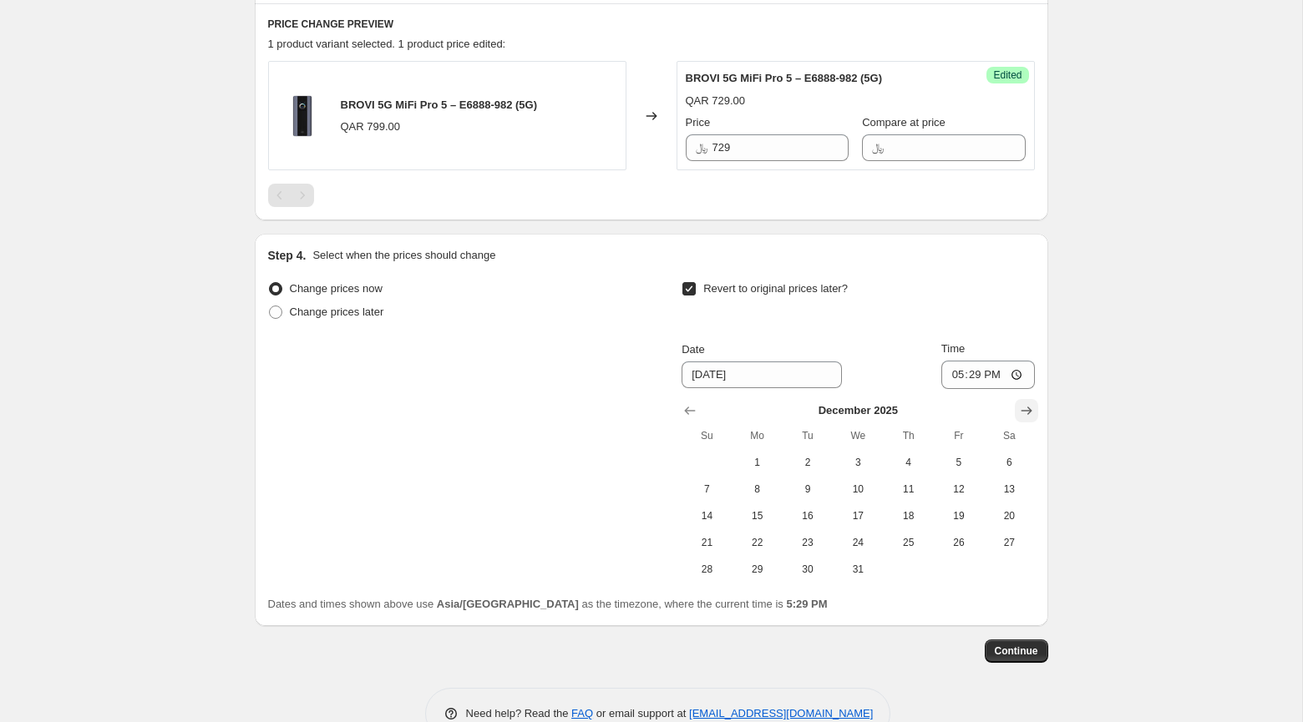
click at [1032, 407] on icon "Show next month, January 2026" at bounding box center [1026, 411] width 17 height 17
click at [913, 464] on span "1" at bounding box center [908, 462] width 37 height 13
type input "[DATE]"
click at [951, 368] on input "17:29" at bounding box center [988, 375] width 94 height 28
type input "00:00"
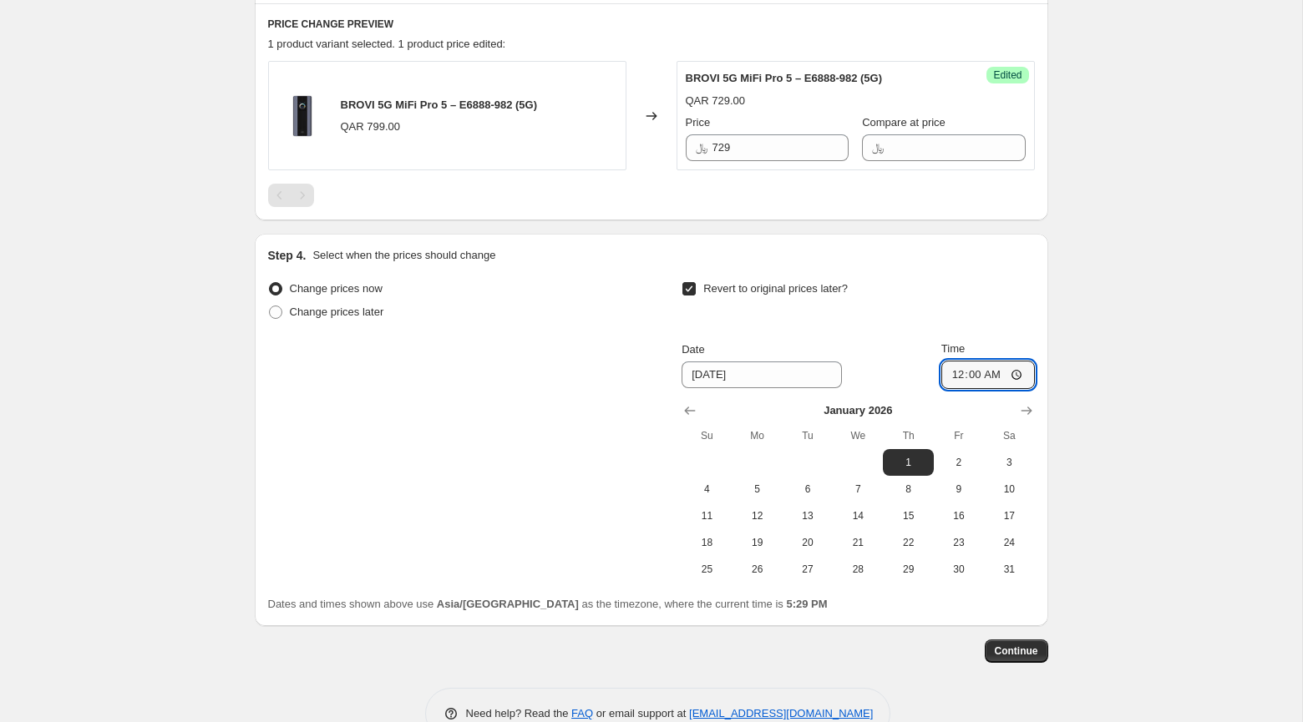
click at [1055, 245] on div "Create new price [MEDICAL_DATA]. This page is ready Create new price [MEDICAL_D…" at bounding box center [652, 106] width 834 height 1317
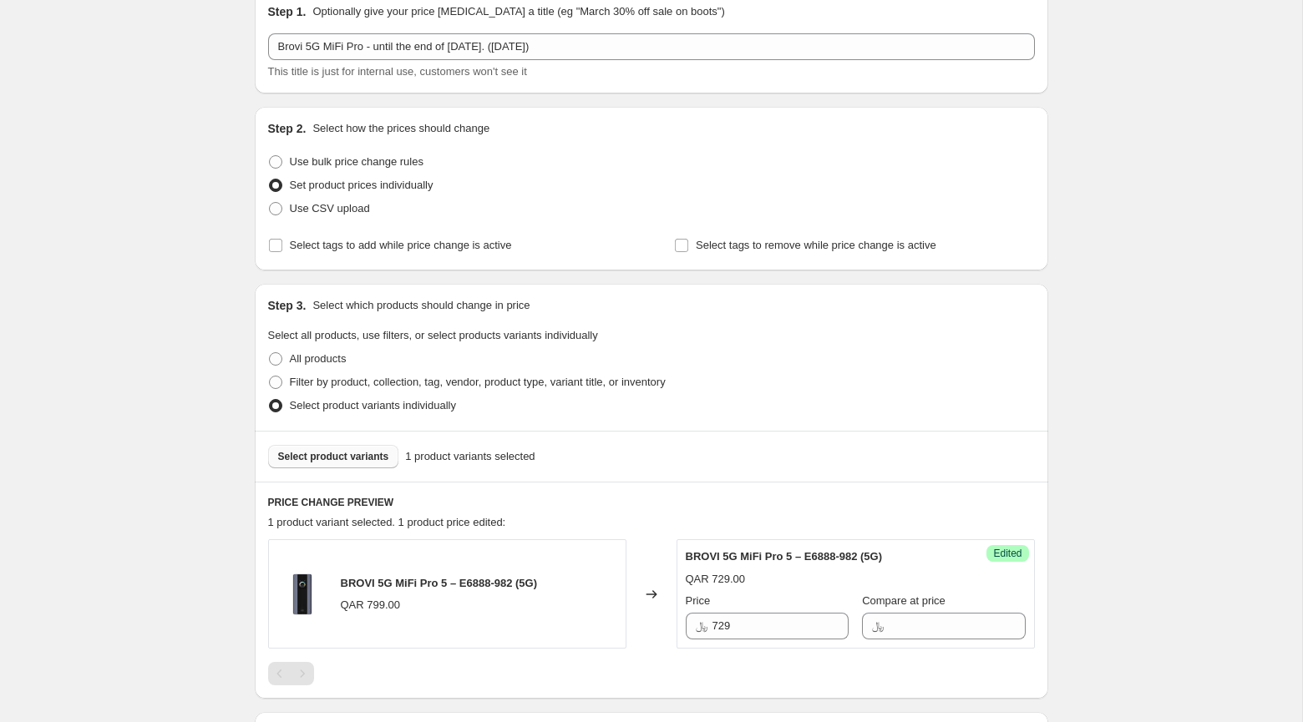
scroll to position [68, 0]
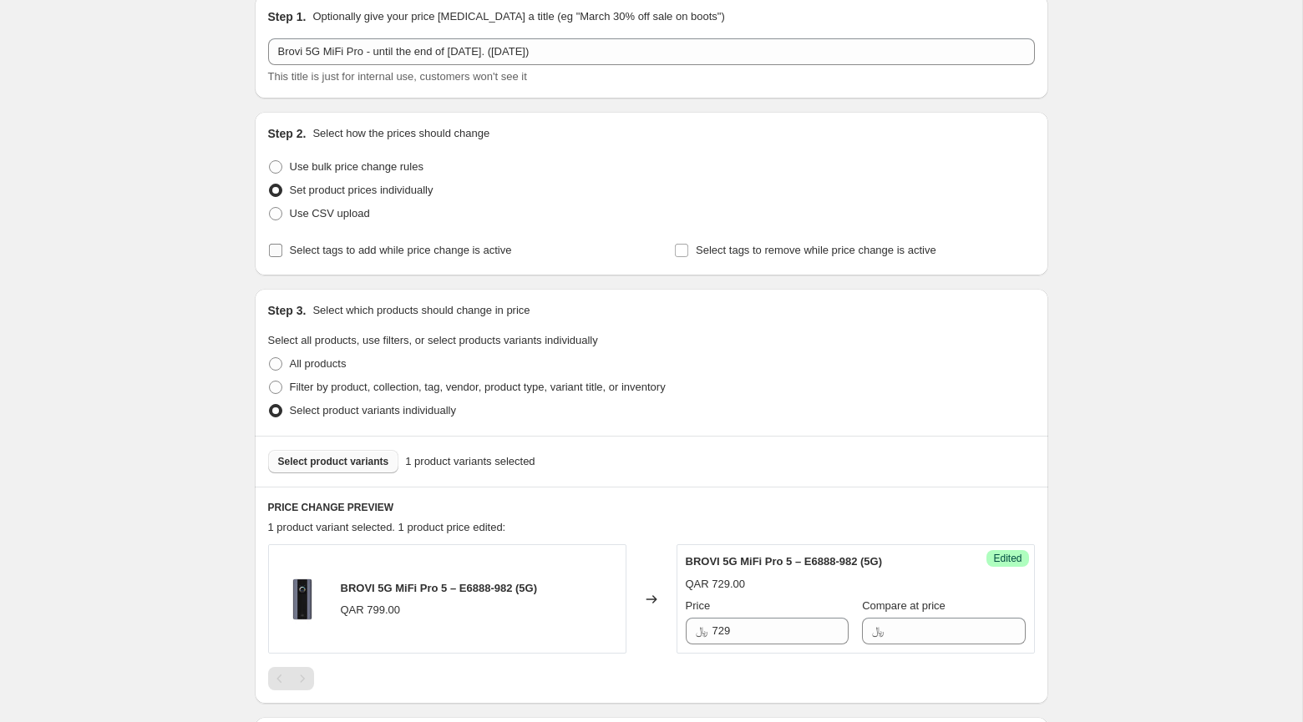
click at [430, 254] on span "Select tags to add while price change is active" at bounding box center [401, 250] width 222 height 13
click at [282, 254] on input "Select tags to add while price change is active" at bounding box center [275, 250] width 13 height 13
checkbox input "true"
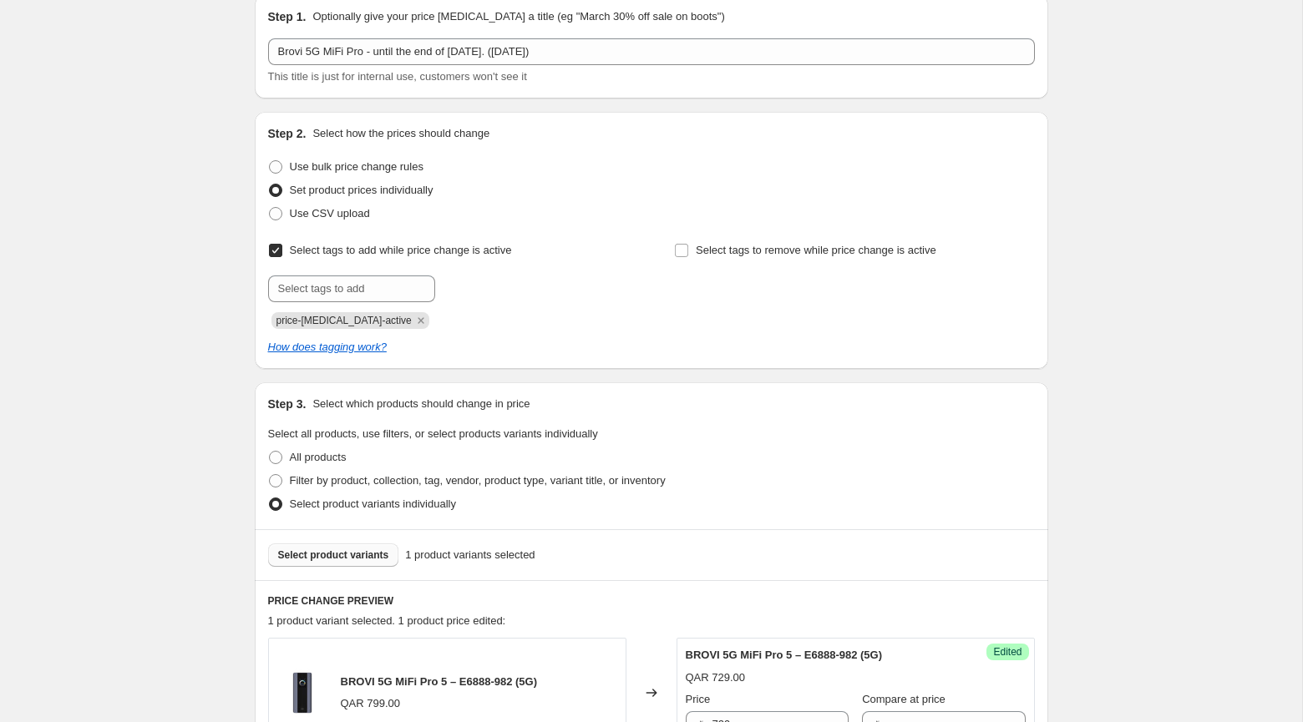
scroll to position [0, 0]
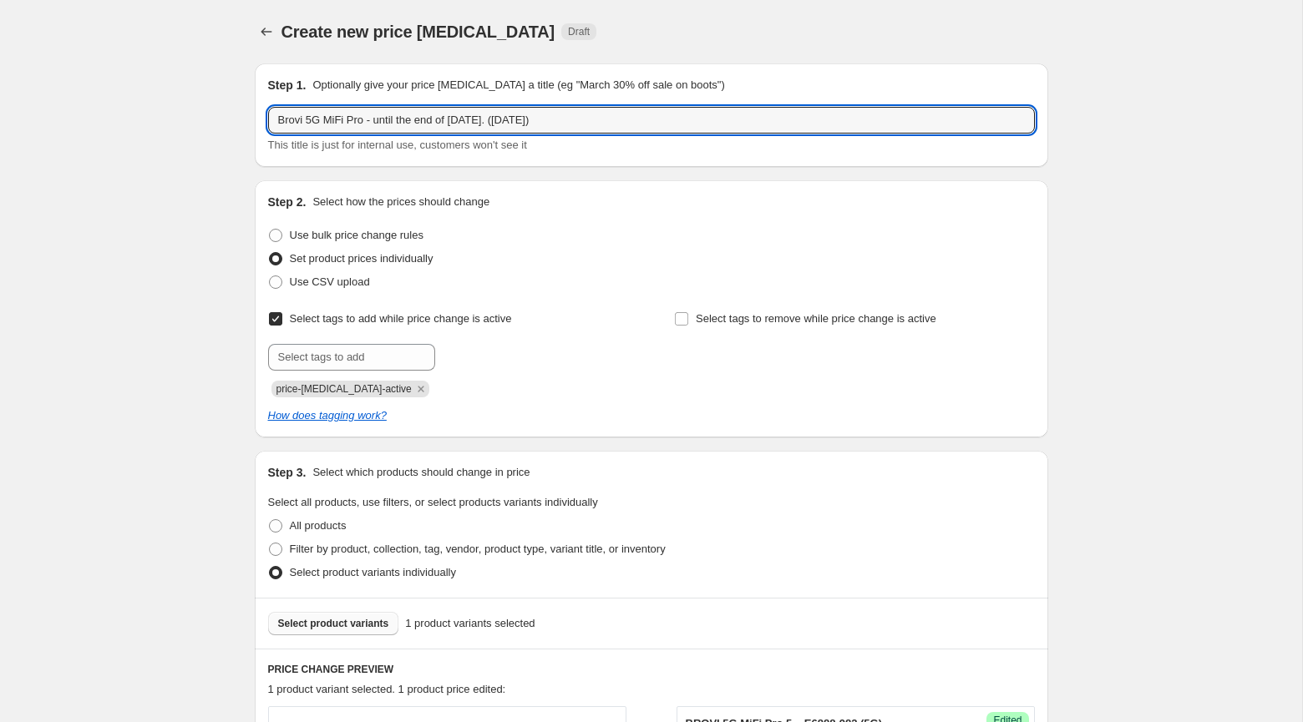
drag, startPoint x: 540, startPoint y: 117, endPoint x: 260, endPoint y: 109, distance: 279.9
click at [260, 109] on div "Step 1. Optionally give your price [MEDICAL_DATA] a title (eg "March 30% off sa…" at bounding box center [651, 115] width 793 height 104
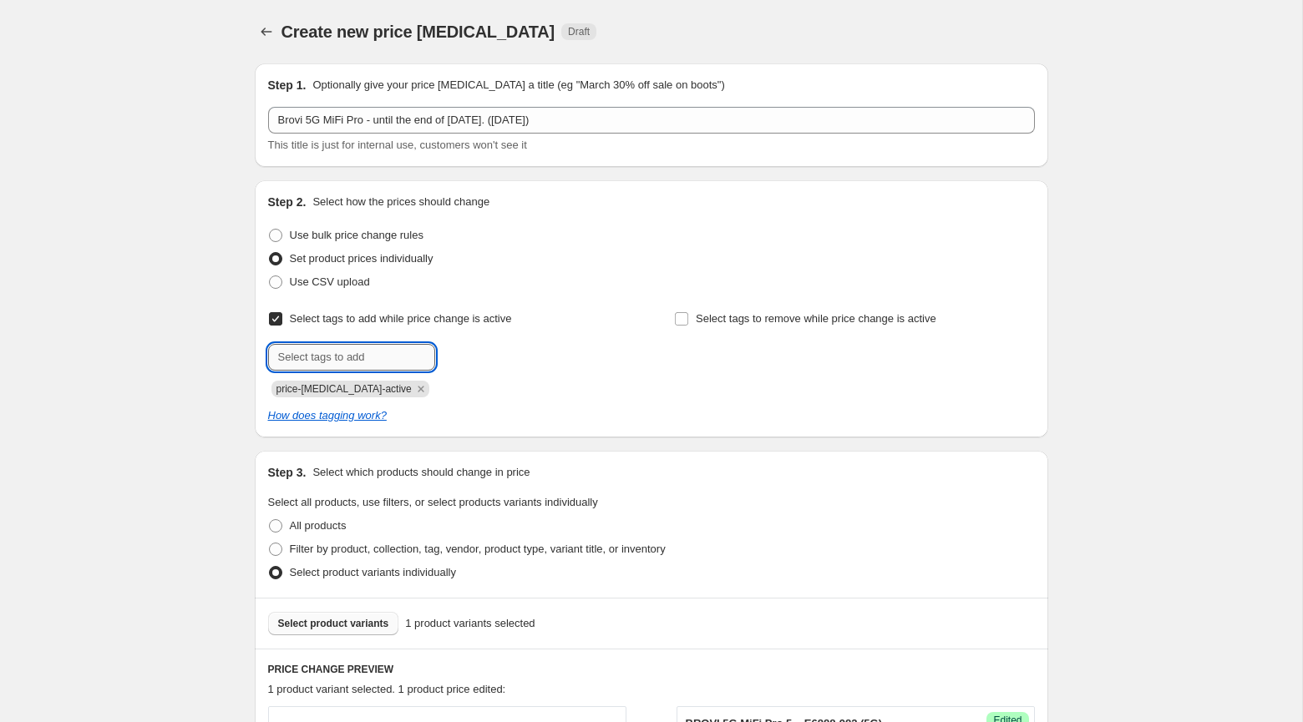
click at [328, 361] on input "text" at bounding box center [351, 357] width 167 height 27
paste input "Brovi 5G MiFi Pro - until the end of [DATE]"
type input "Brovi 5G MiFi Pro - until the end of [DATE]"
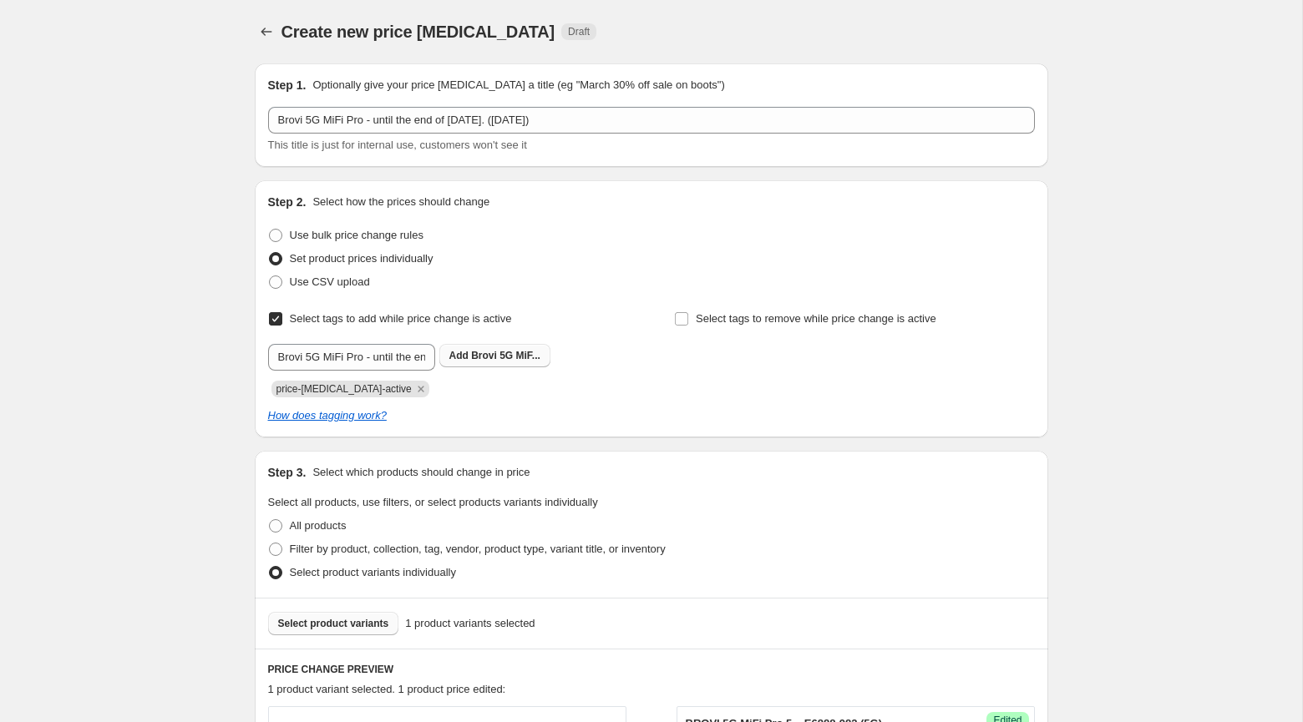
click at [509, 348] on button "Add Brovi 5G MiF..." at bounding box center [494, 355] width 111 height 23
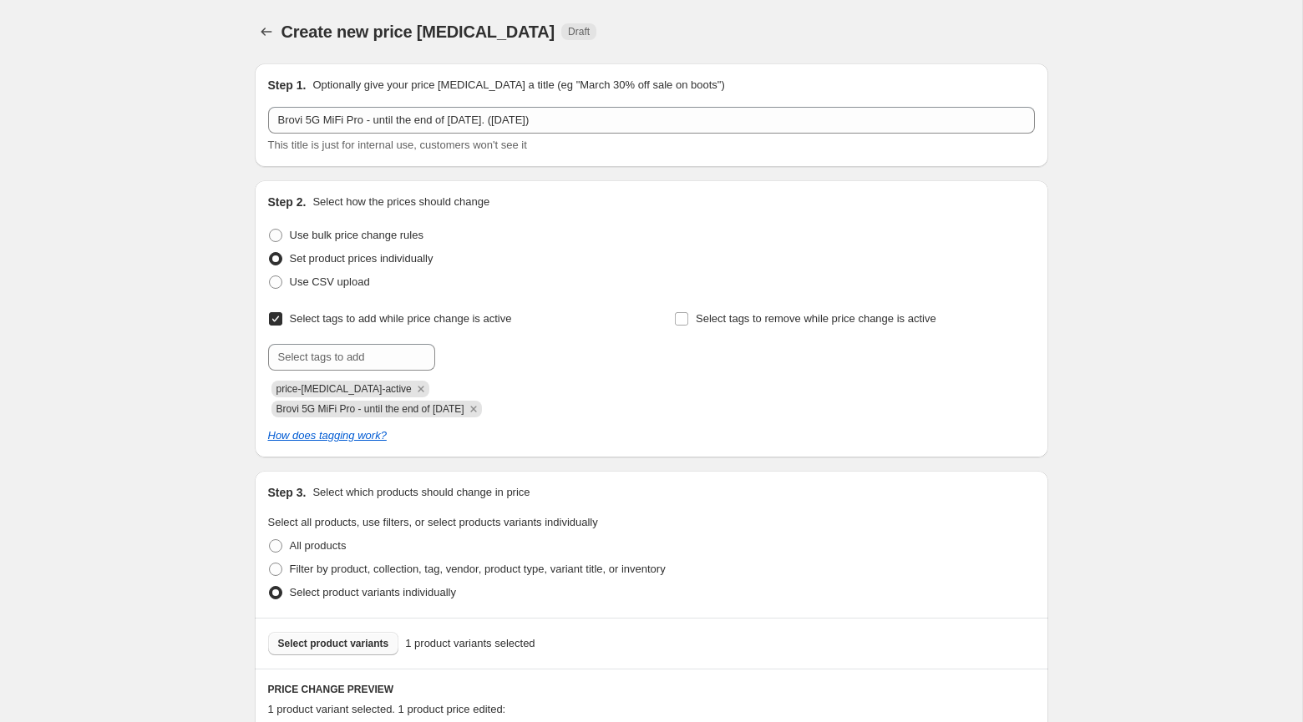
click at [1135, 170] on div "Create new price [MEDICAL_DATA]. This page is ready Create new price [MEDICAL_D…" at bounding box center [651, 715] width 1302 height 1431
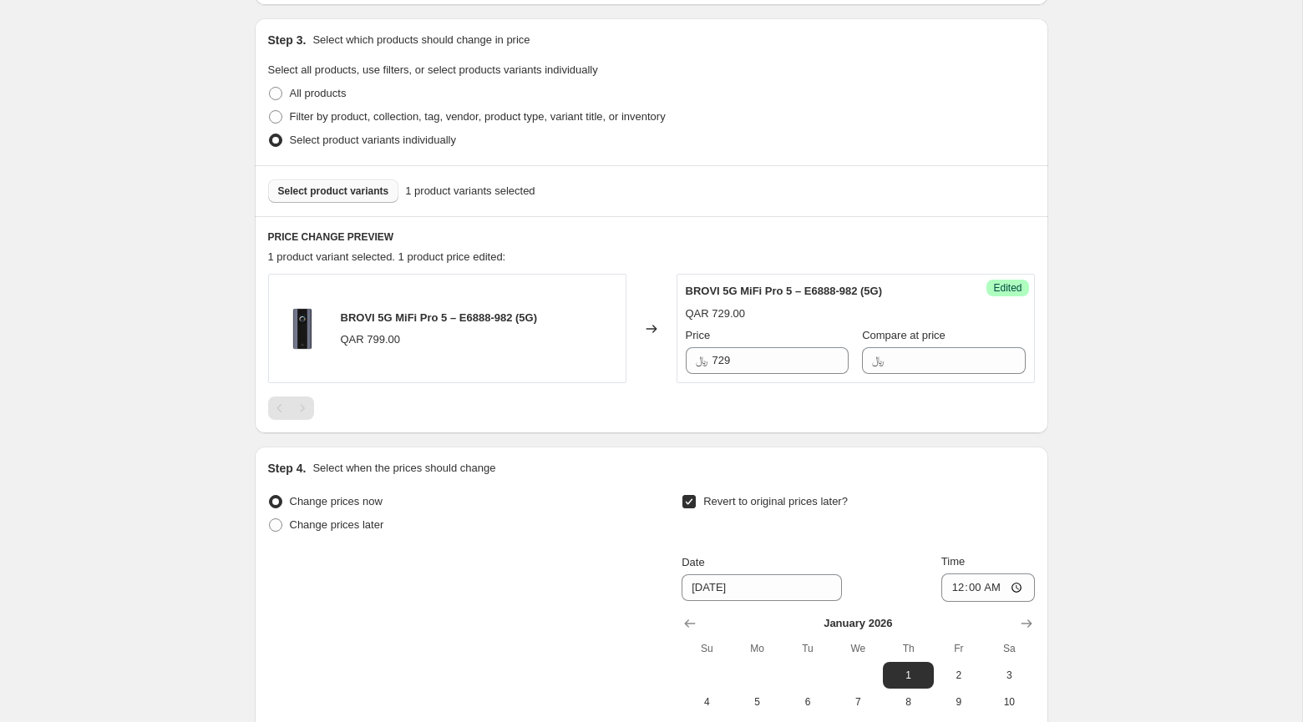
scroll to position [706, 0]
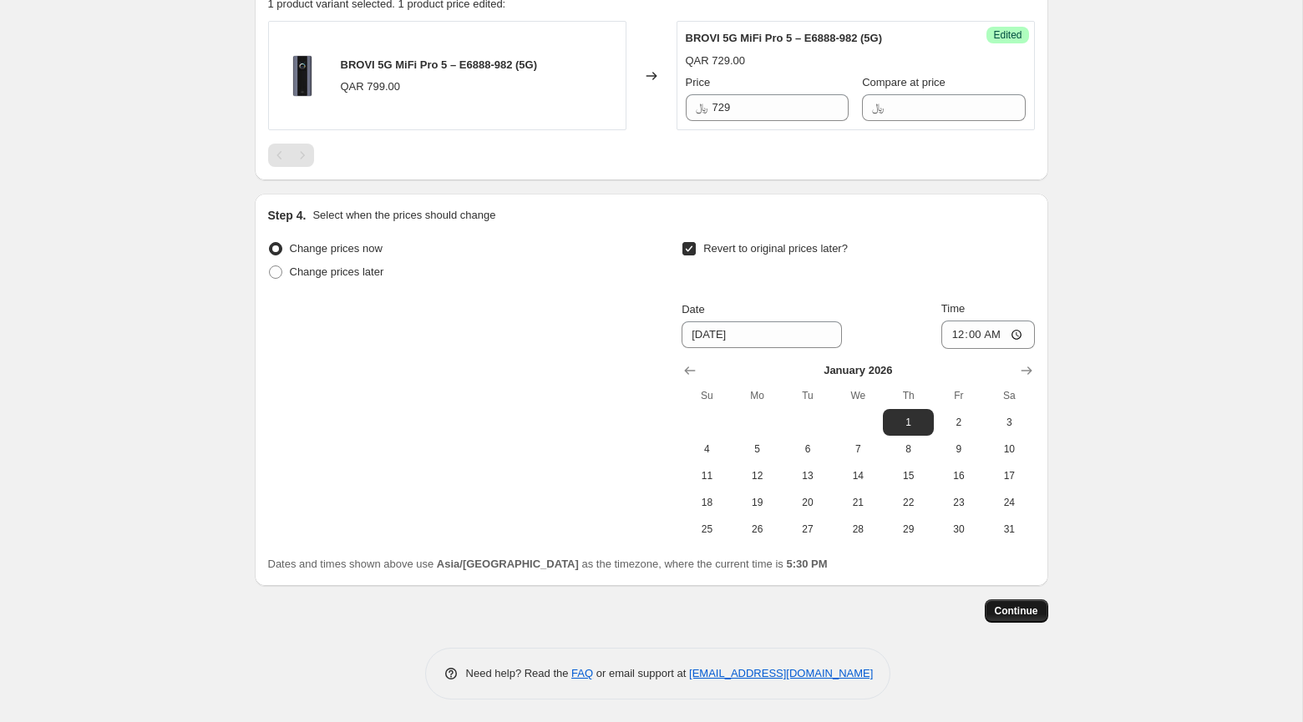
click at [1026, 610] on span "Continue" at bounding box center [1016, 611] width 43 height 13
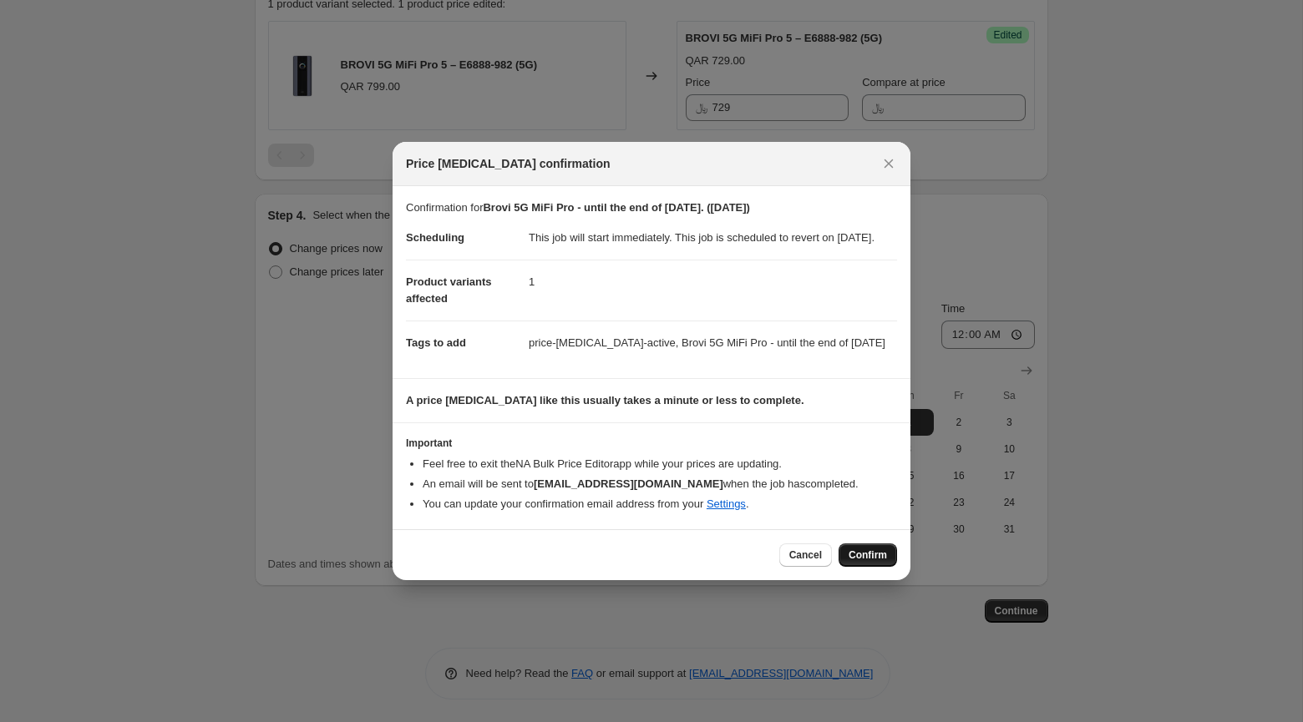
click at [852, 562] on span "Confirm" at bounding box center [868, 555] width 38 height 13
